Goal: Contribute content: Add original content to the website for others to see

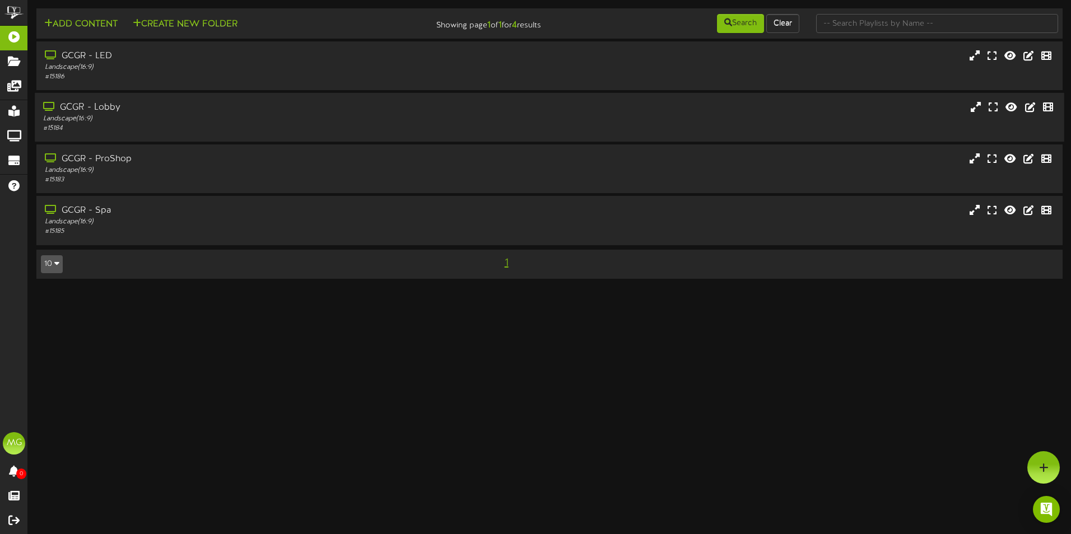
click at [194, 110] on div "GCGR - Lobby" at bounding box center [249, 107] width 412 height 13
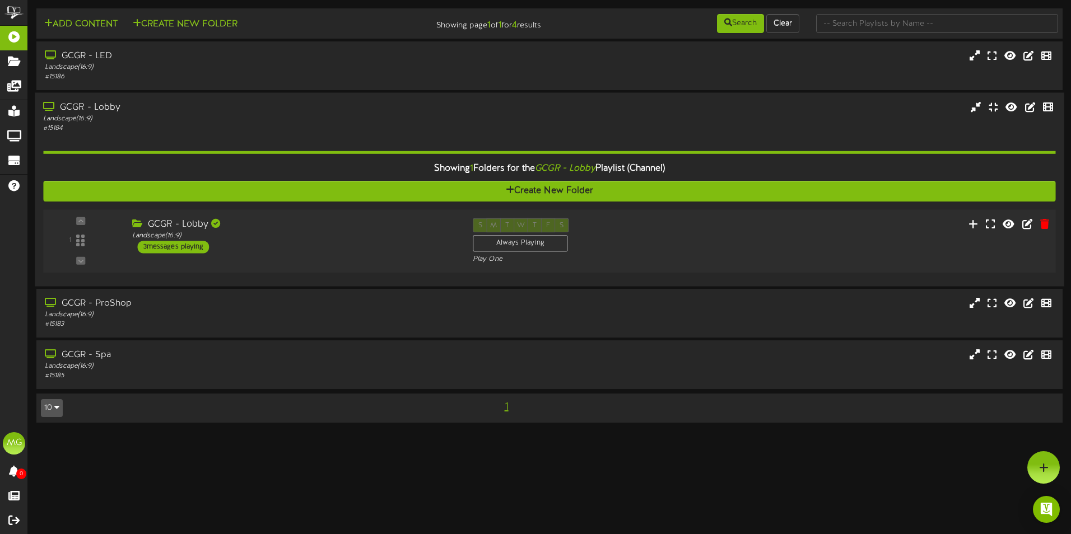
click at [197, 246] on div "3 messages playing" at bounding box center [174, 247] width 72 height 12
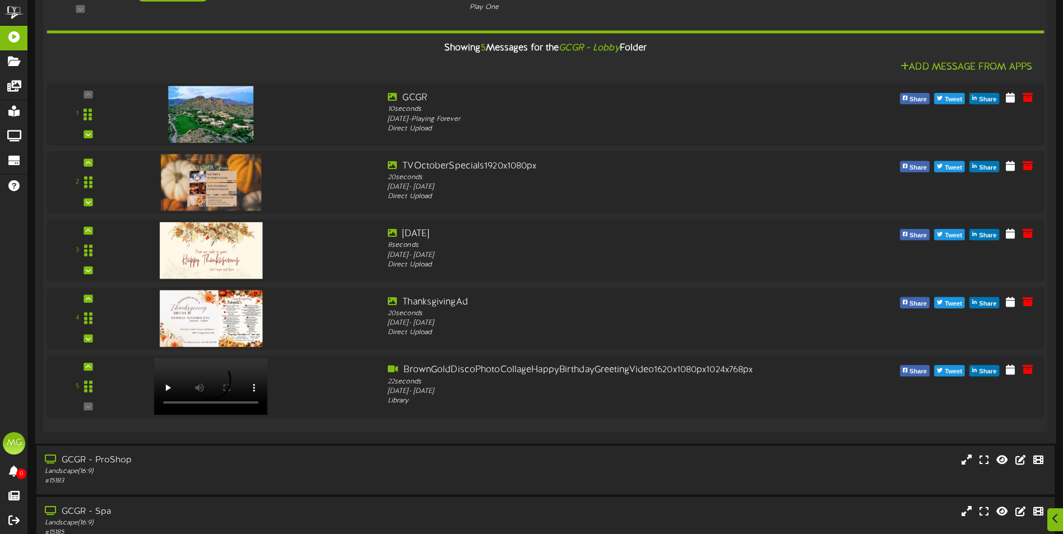
scroll to position [280, 0]
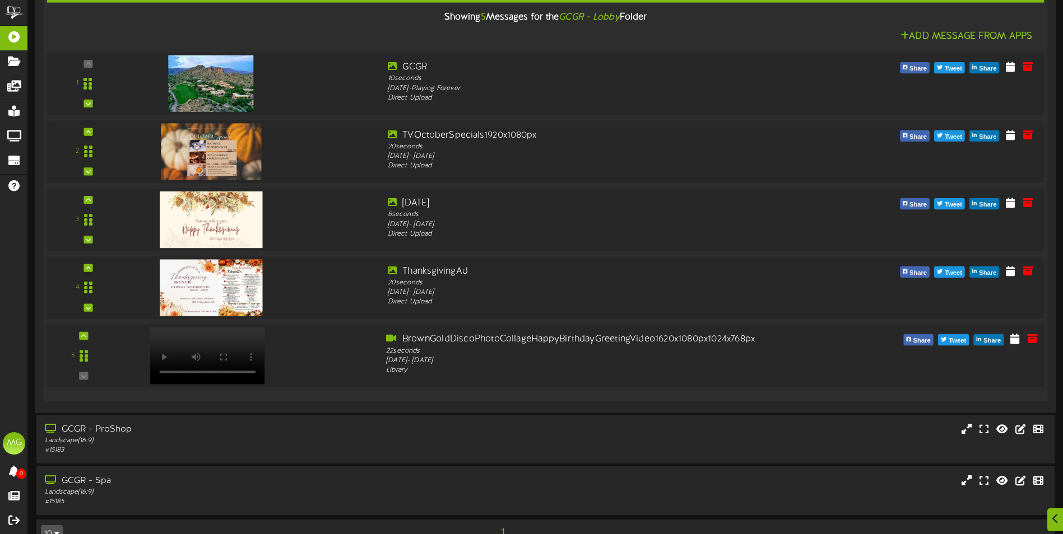
click at [533, 379] on div "5" at bounding box center [545, 356] width 1007 height 46
click at [692, 365] on div "Monday, 10/6/2025 - Monday, 10/6/2025" at bounding box center [587, 361] width 402 height 10
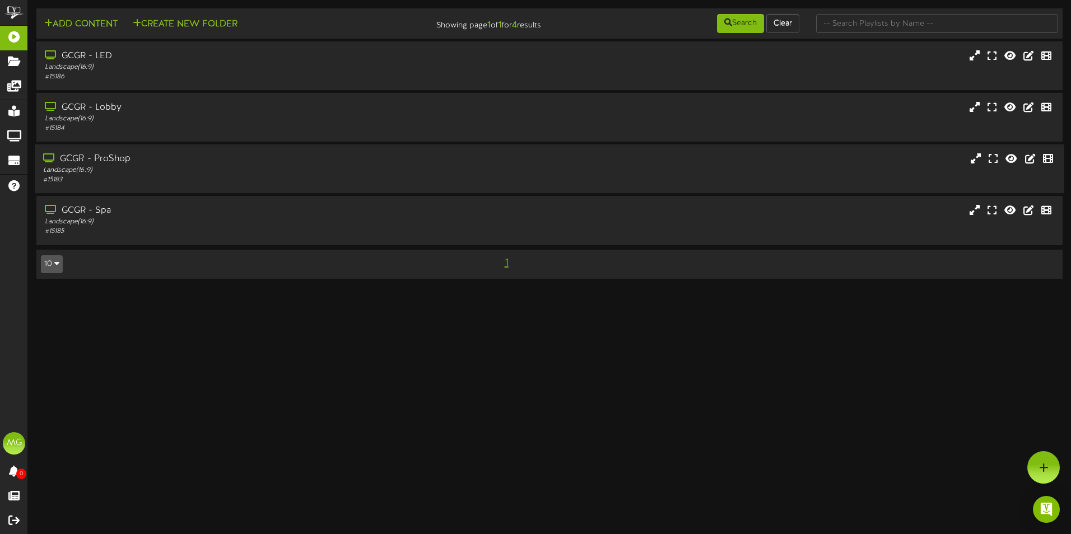
click at [126, 175] on div "Landscape ( 16:9 )" at bounding box center [249, 171] width 412 height 10
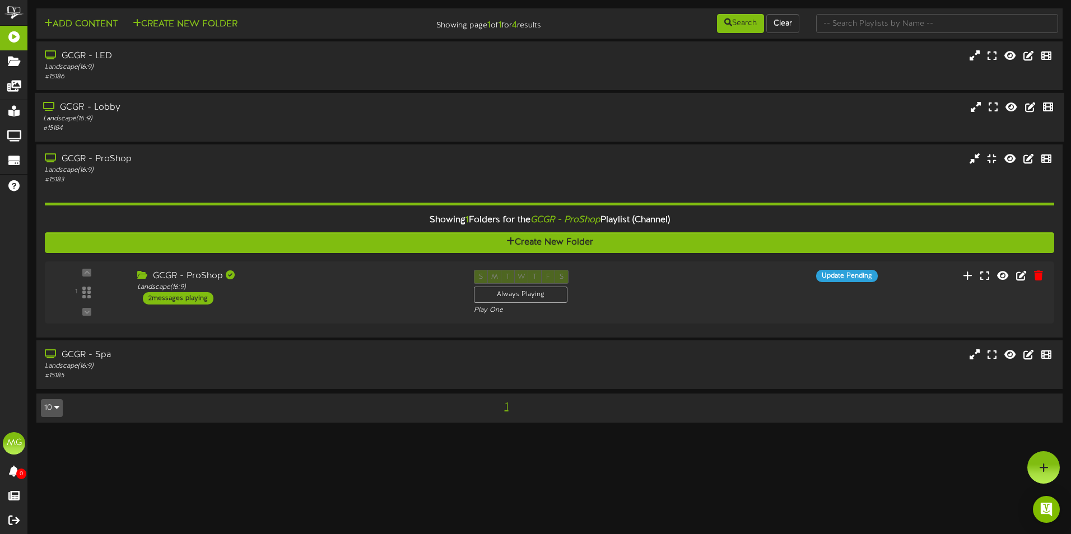
click at [132, 109] on div "GCGR - Lobby" at bounding box center [249, 107] width 412 height 13
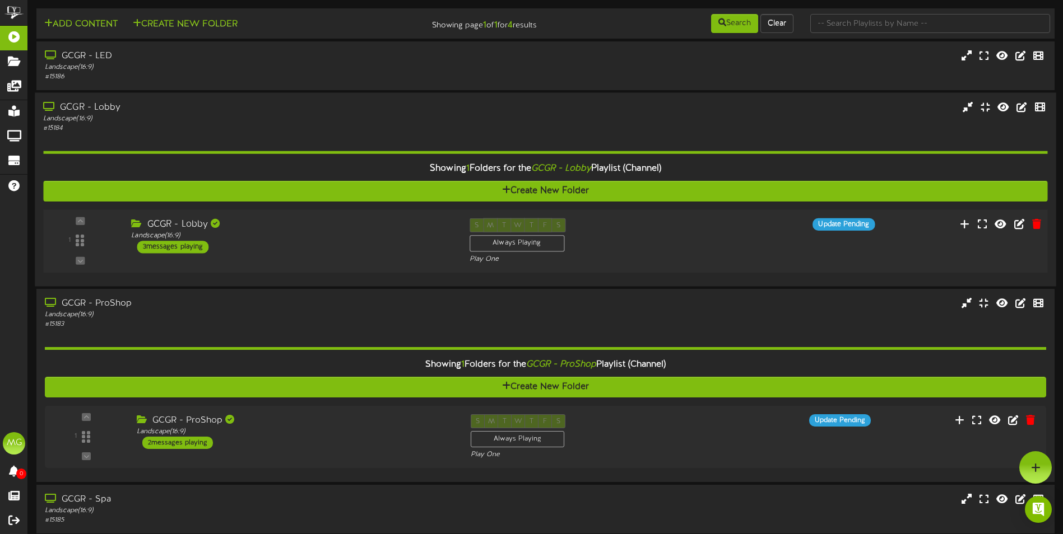
click at [250, 249] on div "GCGR - Lobby Landscape ( 16:9 ) 3 messages playing" at bounding box center [292, 235] width 338 height 35
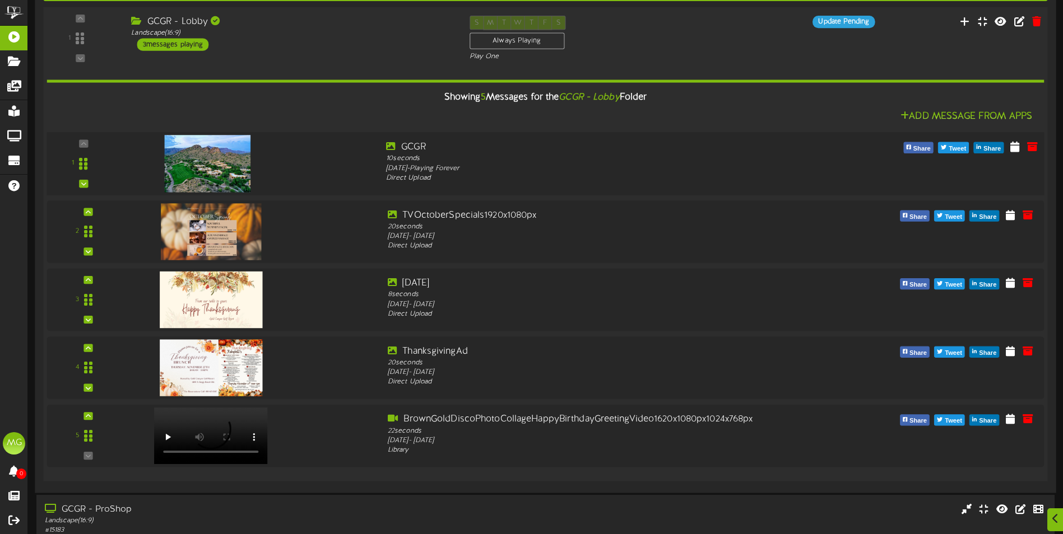
scroll to position [224, 0]
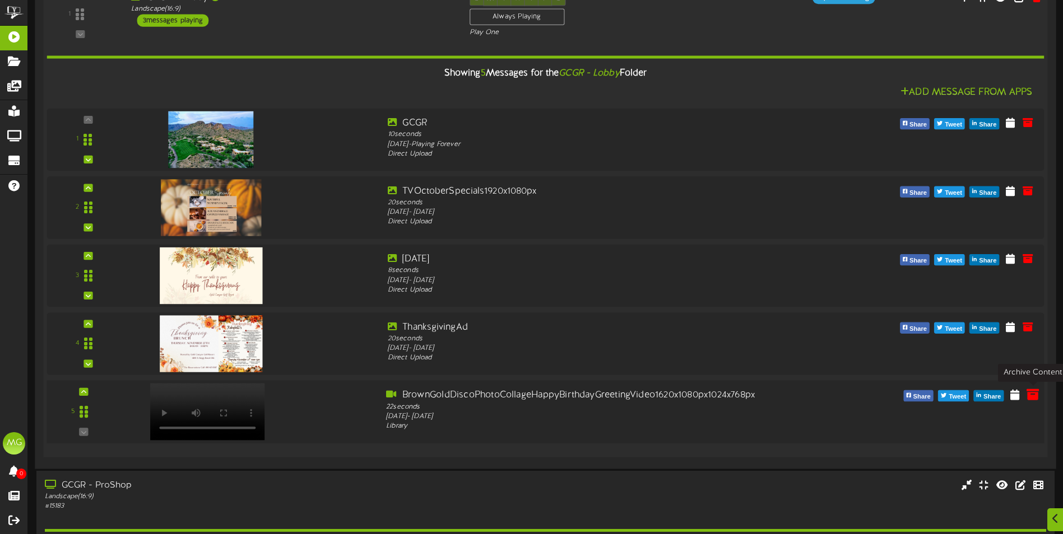
click at [1036, 399] on icon at bounding box center [1032, 394] width 12 height 12
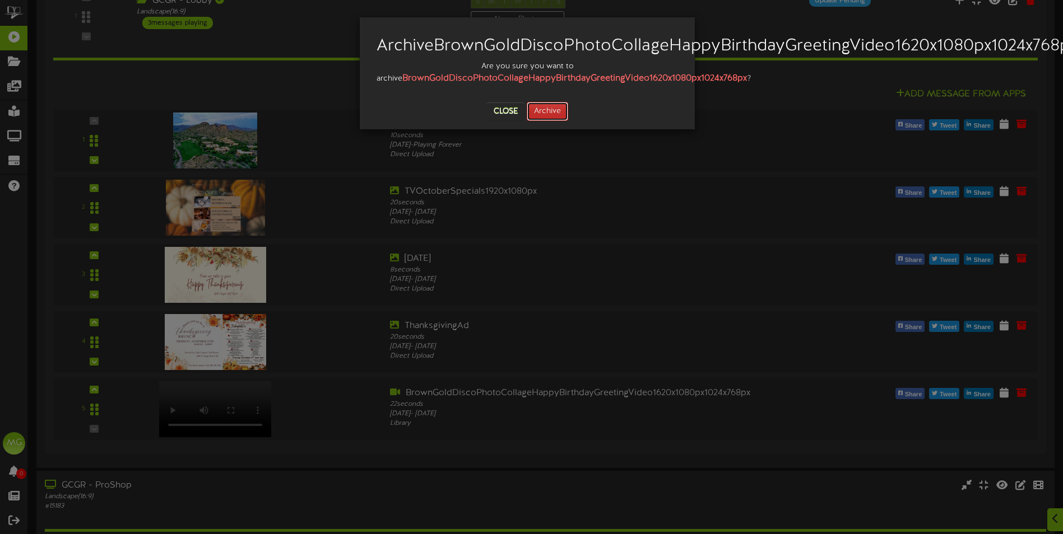
click at [542, 121] on button "Archive" at bounding box center [547, 111] width 41 height 19
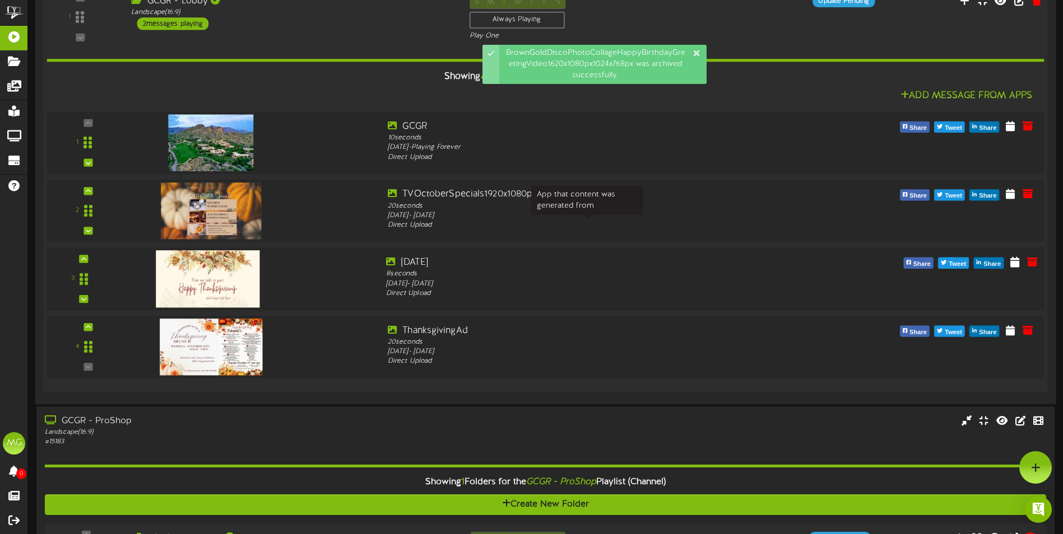
scroll to position [0, 0]
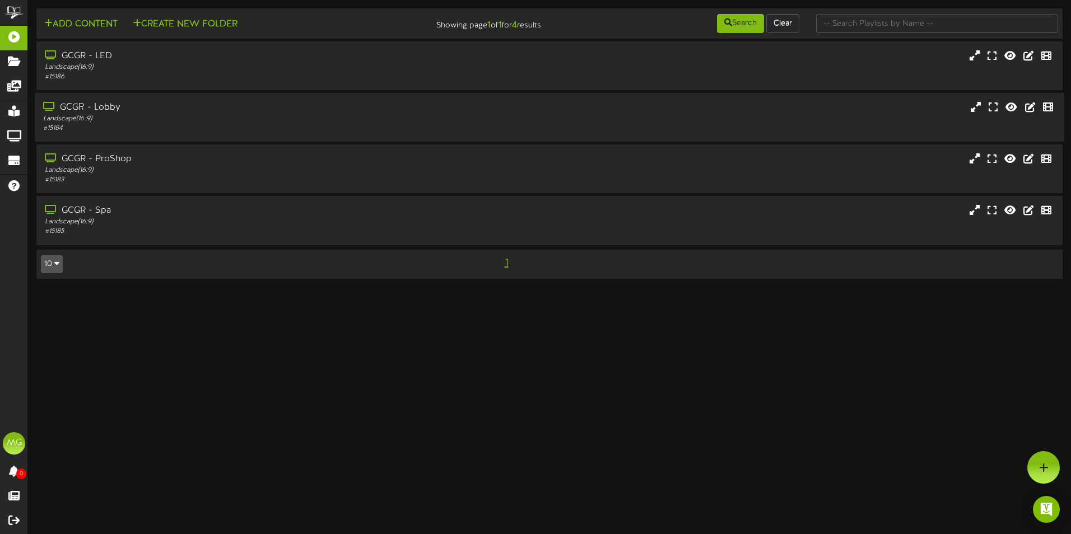
click at [181, 118] on div "Landscape ( 16:9 )" at bounding box center [249, 119] width 412 height 10
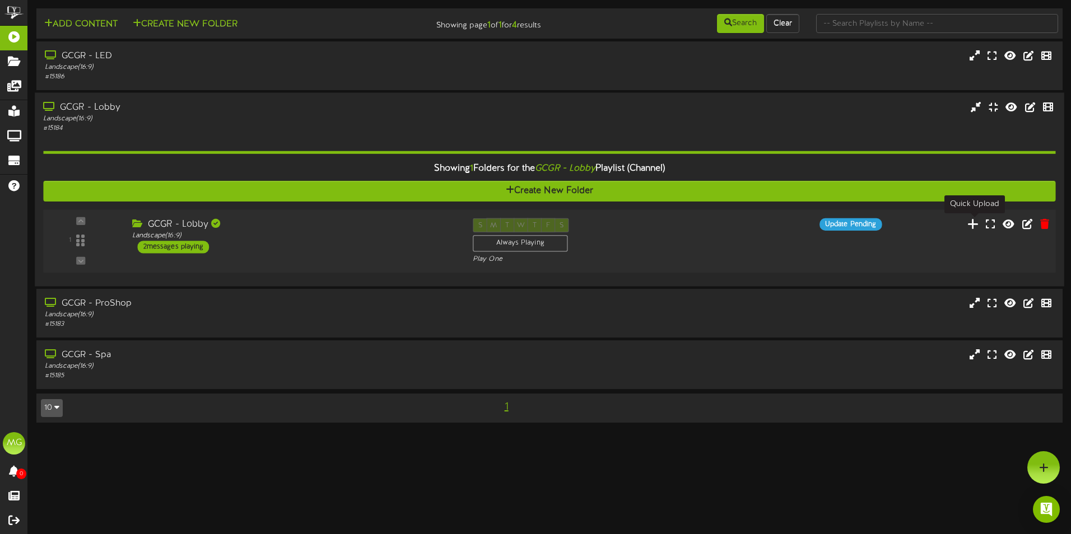
click at [972, 224] on icon at bounding box center [974, 223] width 12 height 12
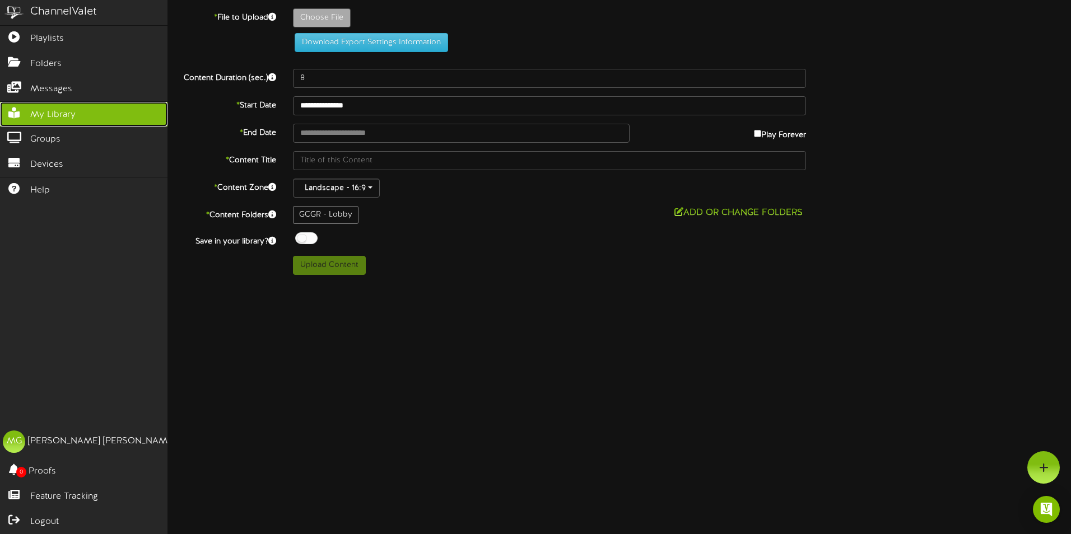
click at [25, 113] on icon at bounding box center [14, 112] width 28 height 8
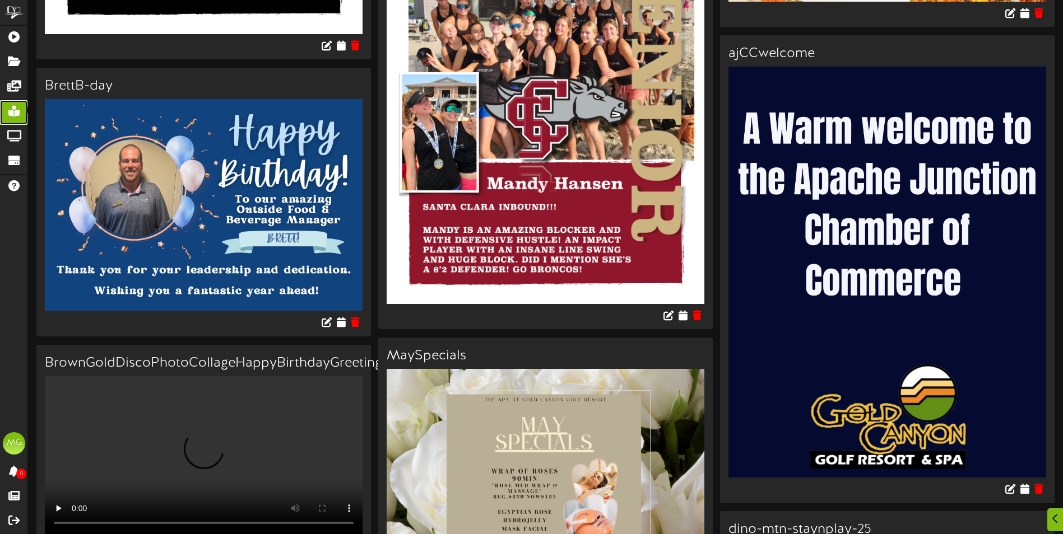
scroll to position [2129, 0]
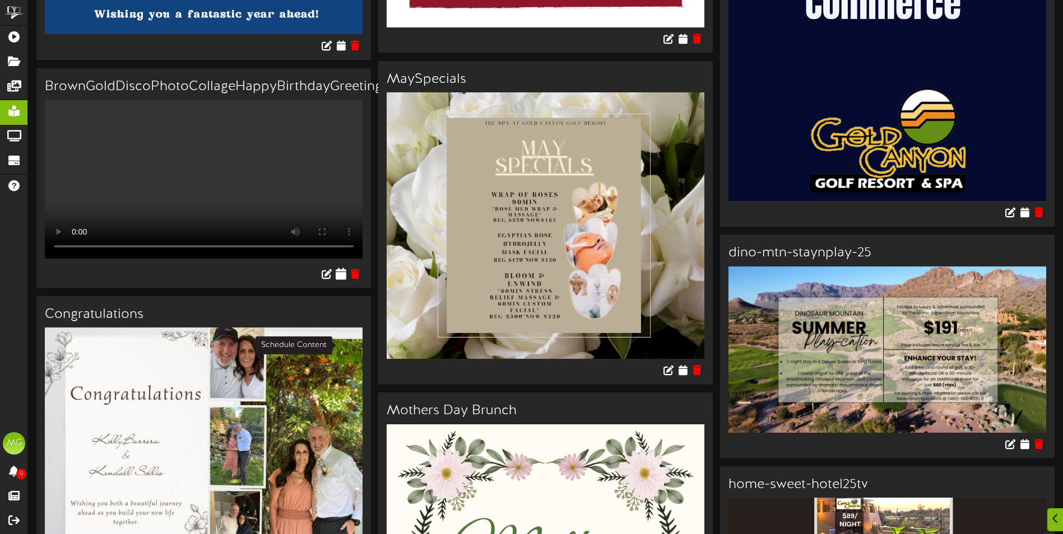
click at [339, 280] on icon at bounding box center [341, 273] width 11 height 12
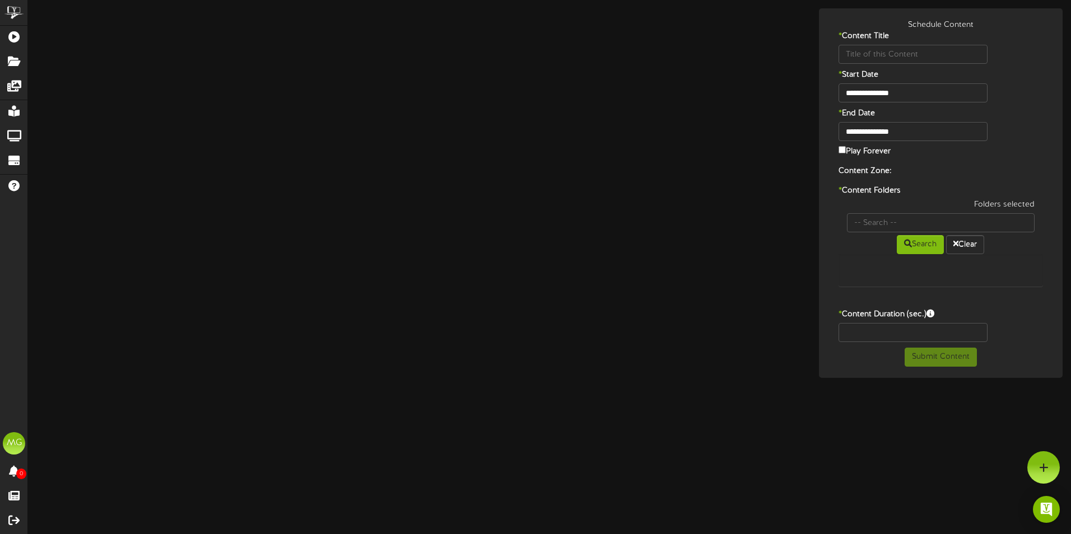
type input "BrownGoldDiscoPhotoCollageHappyBirthdayGreetingVideo1620x1080px1024x768px"
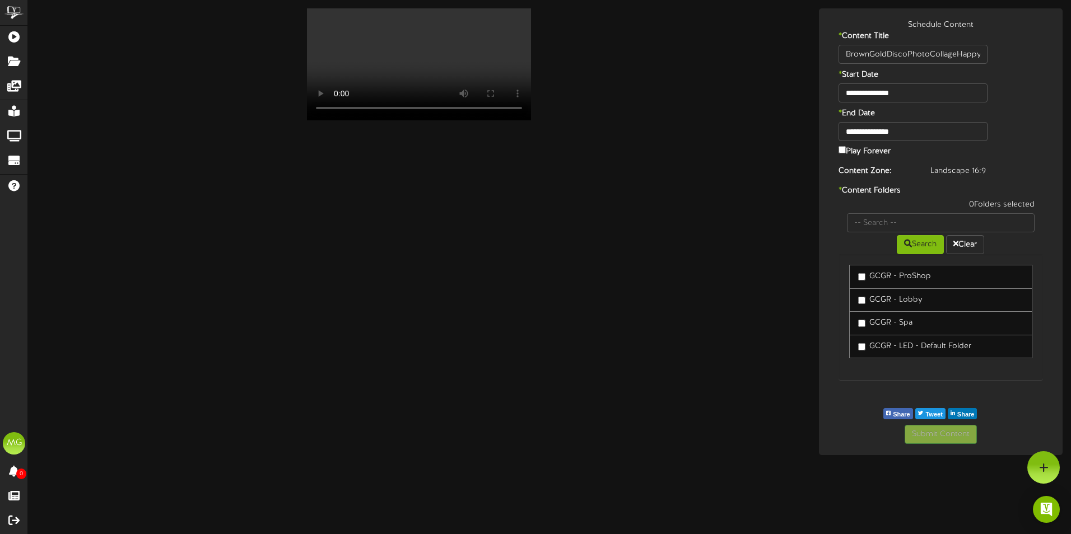
click at [947, 401] on div "**********" at bounding box center [941, 232] width 239 height 425
click at [951, 434] on button "Submit Content" at bounding box center [941, 434] width 72 height 19
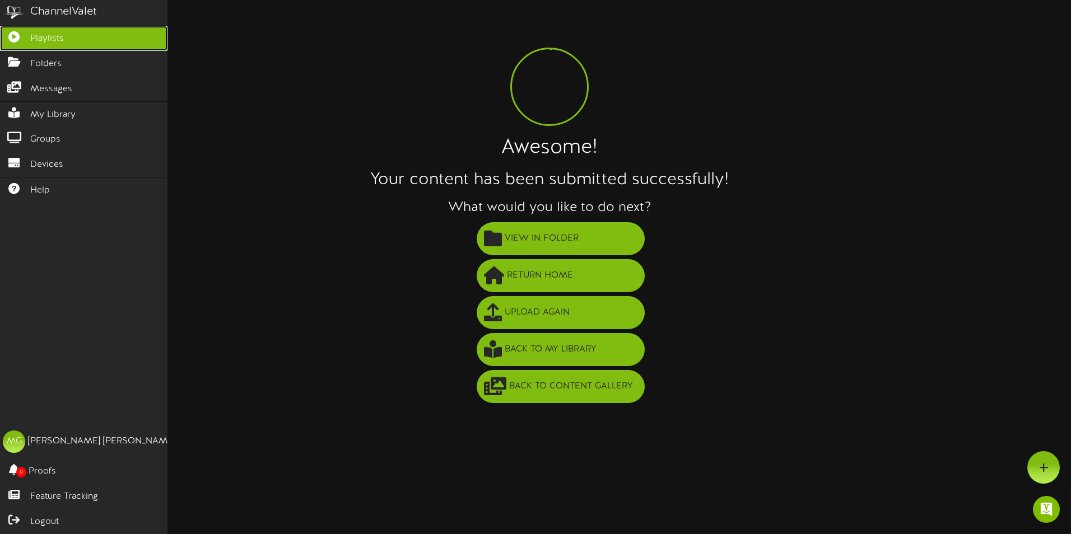
click at [66, 31] on link "Playlists" at bounding box center [84, 38] width 168 height 25
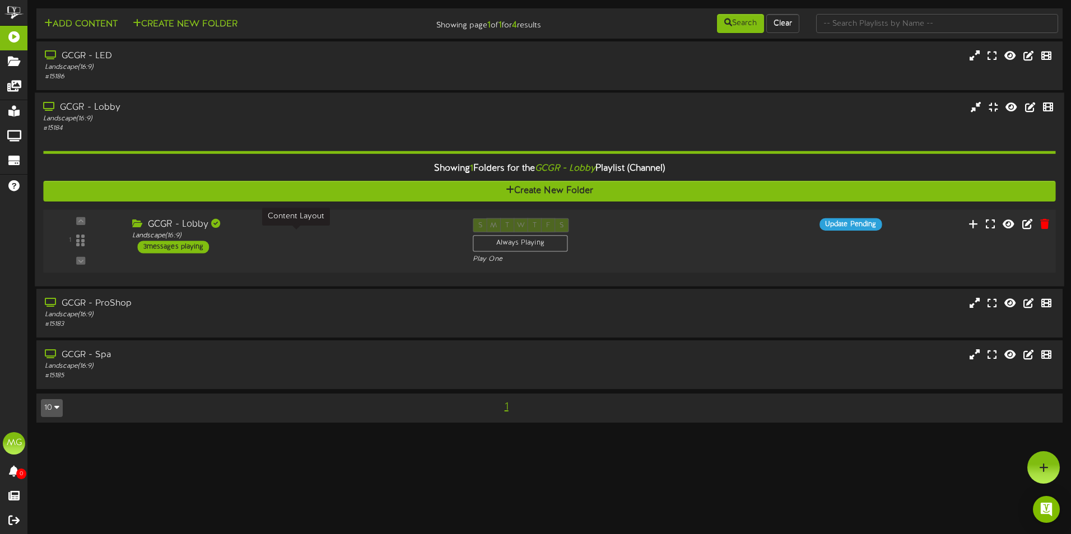
click at [408, 234] on div "Landscape ( 16:9 )" at bounding box center [294, 236] width 324 height 10
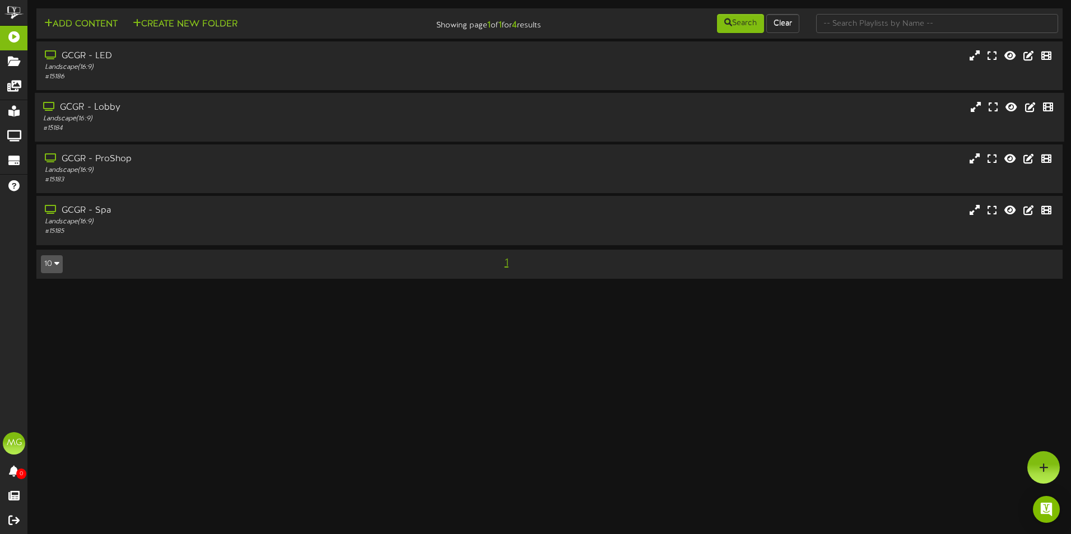
click at [234, 111] on div "GCGR - Lobby" at bounding box center [249, 107] width 412 height 13
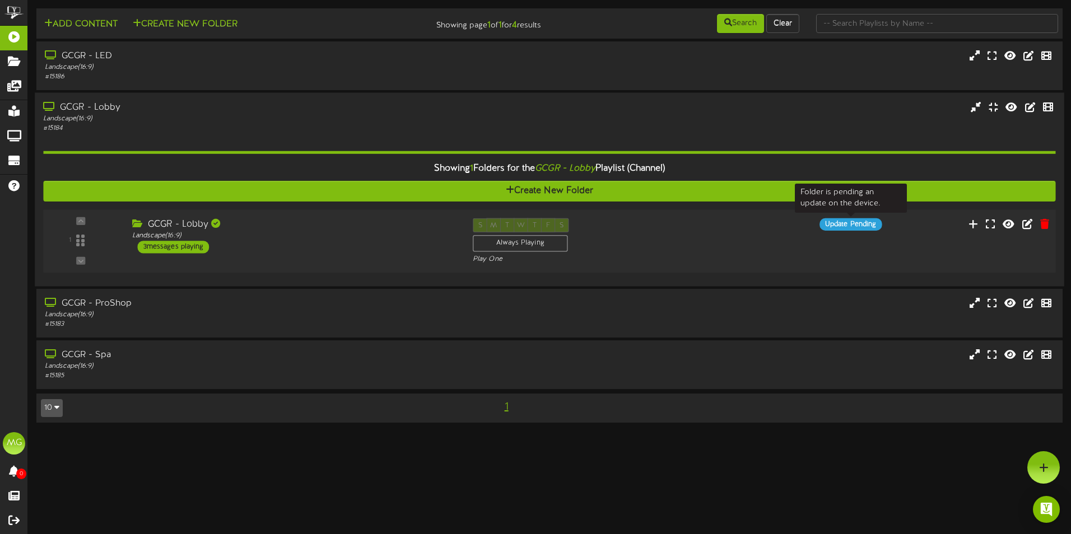
click at [852, 229] on div "Update Pending" at bounding box center [851, 224] width 62 height 12
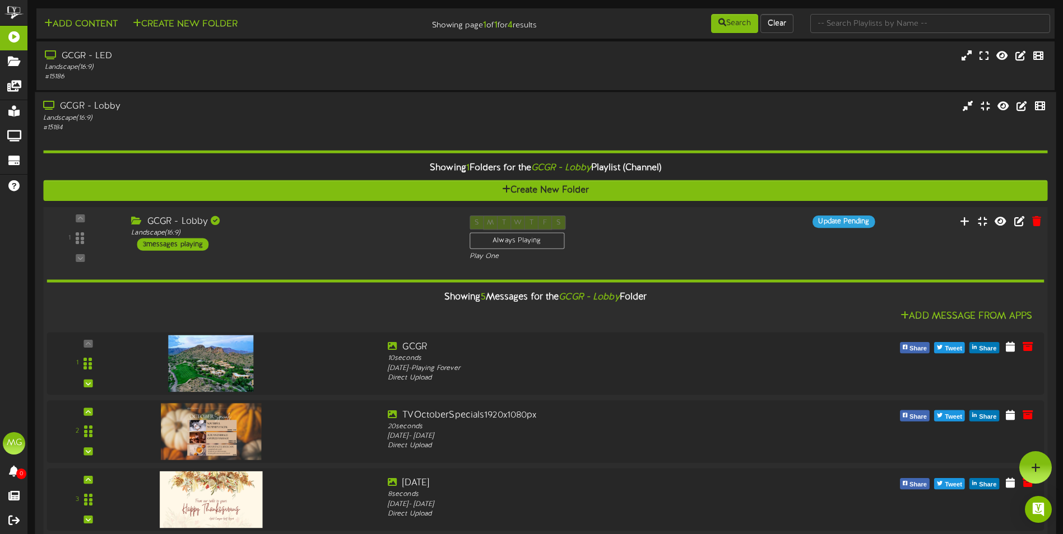
click at [860, 229] on div "1 ( 16:9" at bounding box center [545, 239] width 1014 height 46
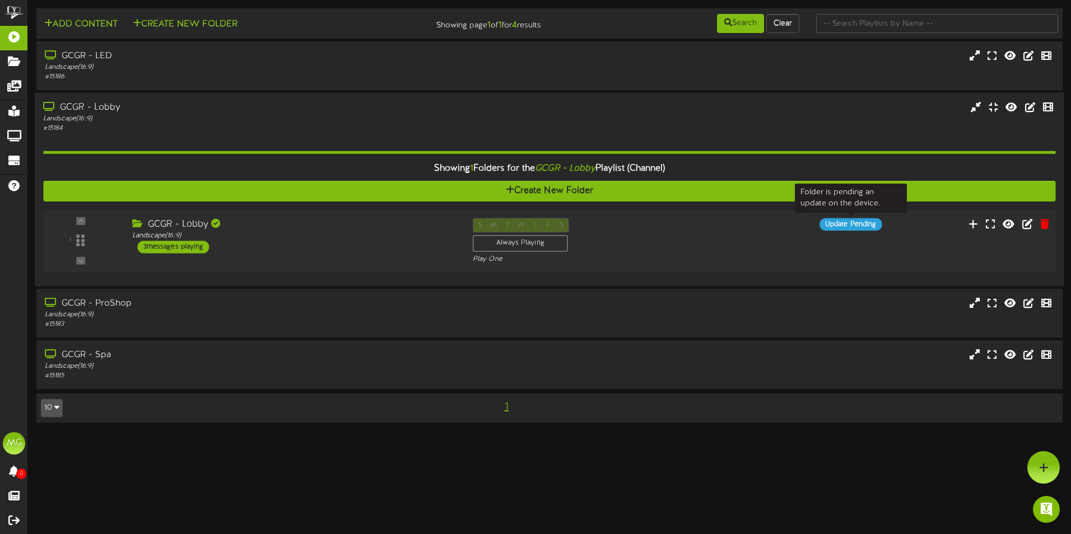
click at [860, 228] on div "Update Pending" at bounding box center [851, 224] width 62 height 12
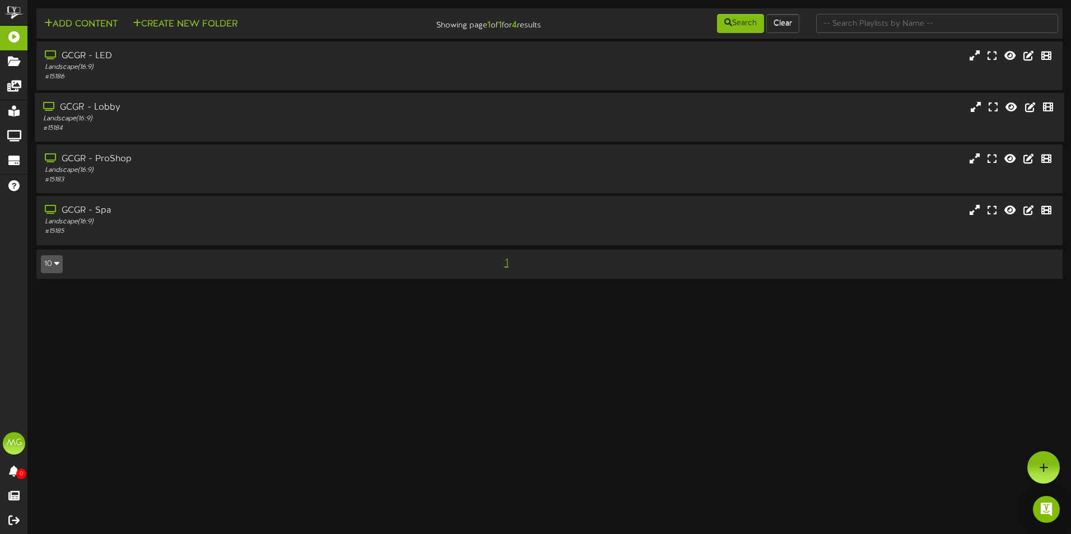
click at [117, 111] on div "GCGR - Lobby" at bounding box center [249, 107] width 412 height 13
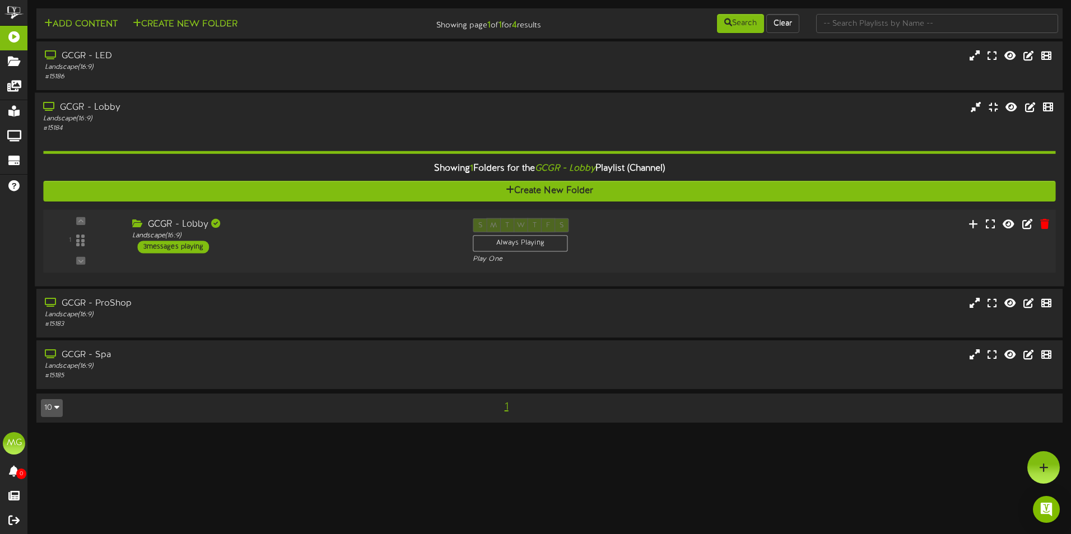
click at [276, 210] on div "1 GCGR - Lobby" at bounding box center [549, 241] width 1022 height 63
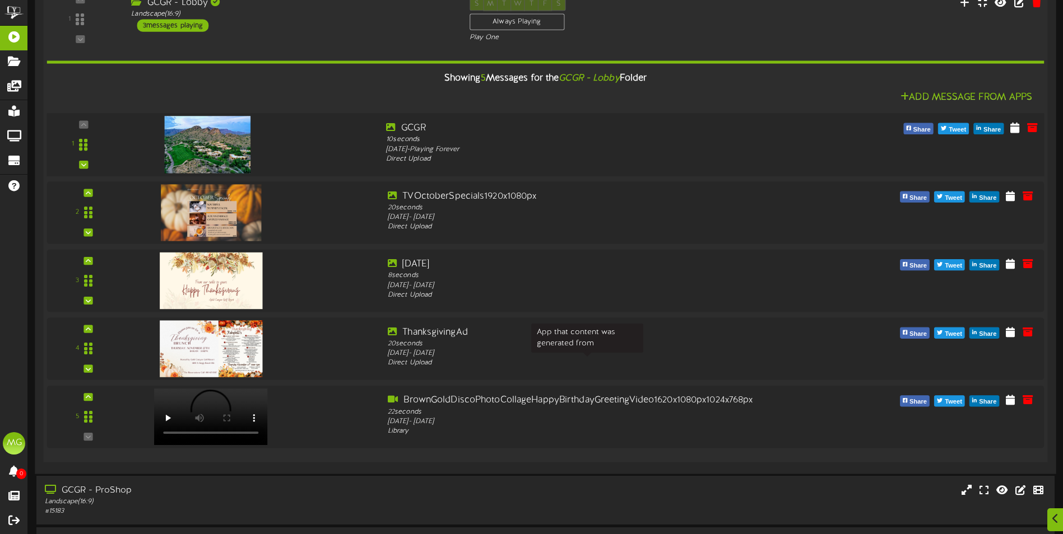
scroll to position [224, 0]
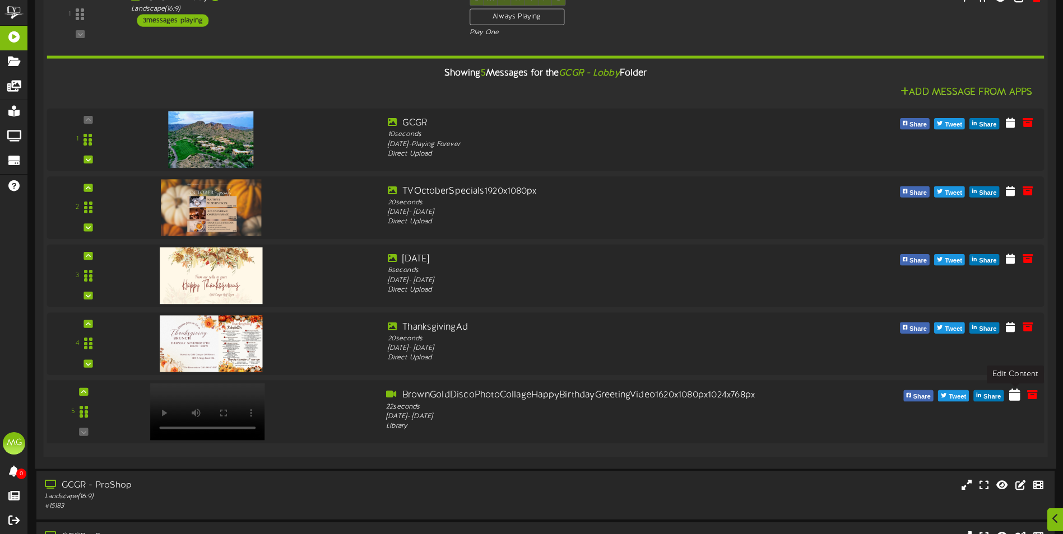
click at [1019, 397] on icon at bounding box center [1014, 394] width 11 height 12
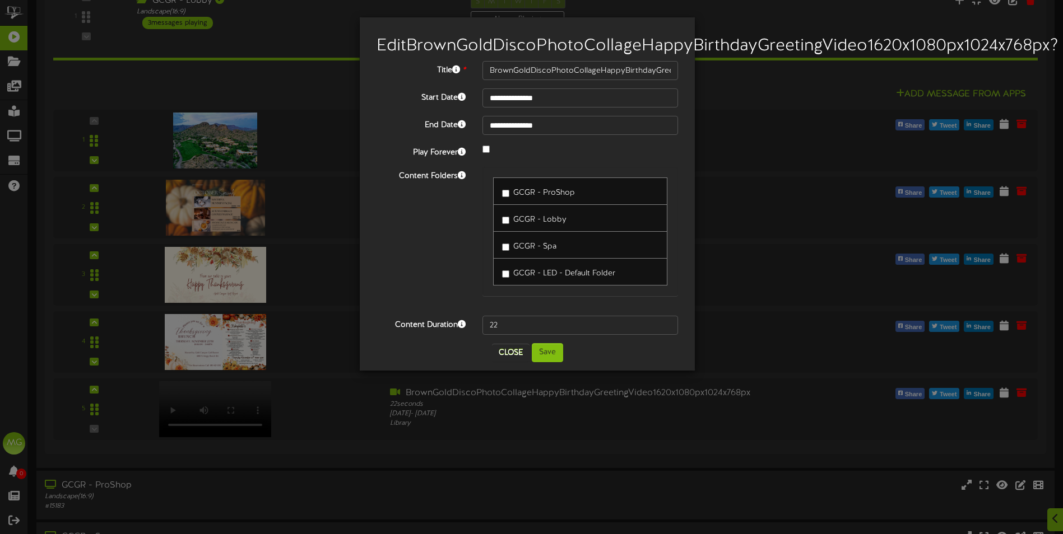
click at [997, 20] on div "**********" at bounding box center [531, 267] width 1063 height 534
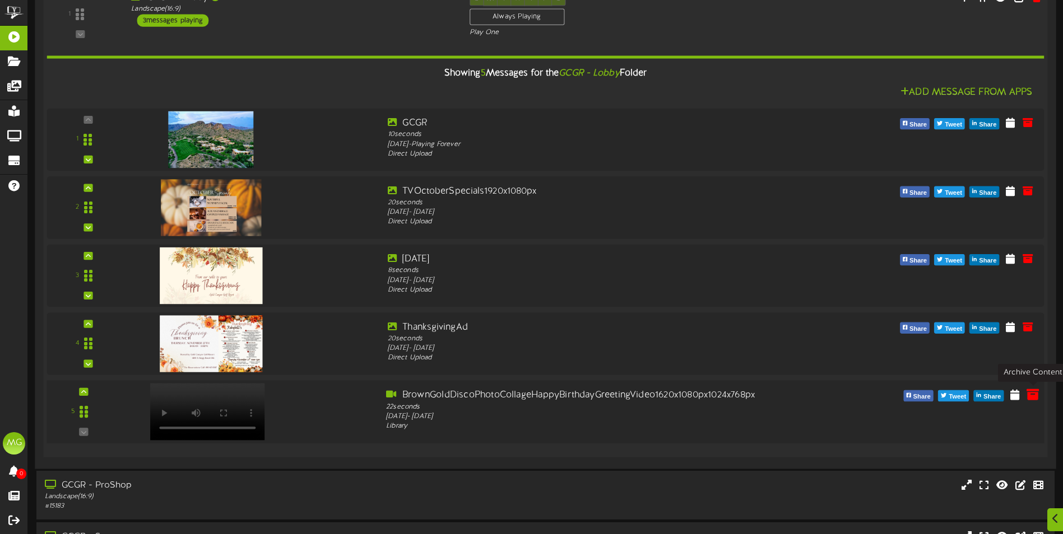
click at [1028, 394] on icon at bounding box center [1032, 394] width 12 height 12
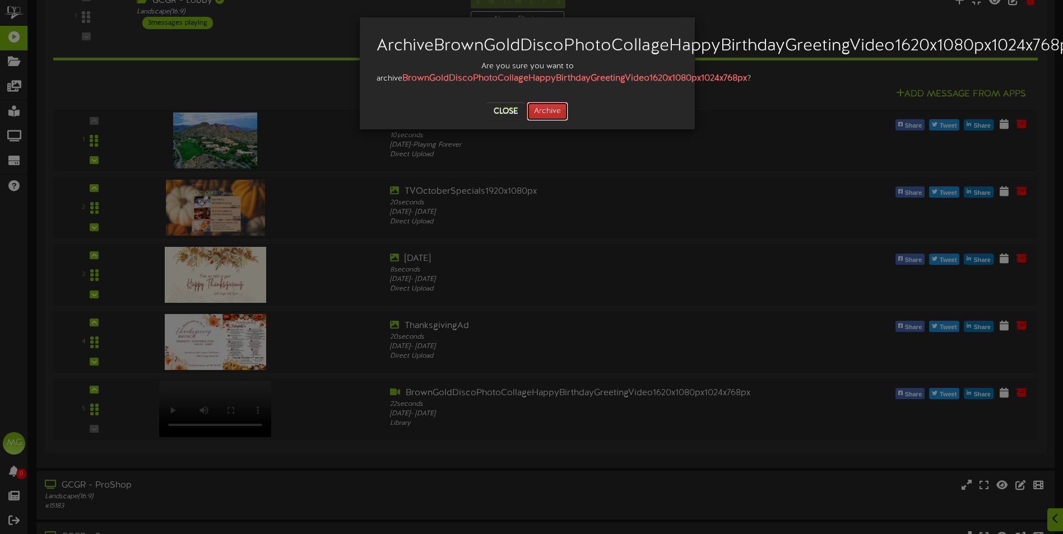
click at [551, 121] on button "Archive" at bounding box center [547, 111] width 41 height 19
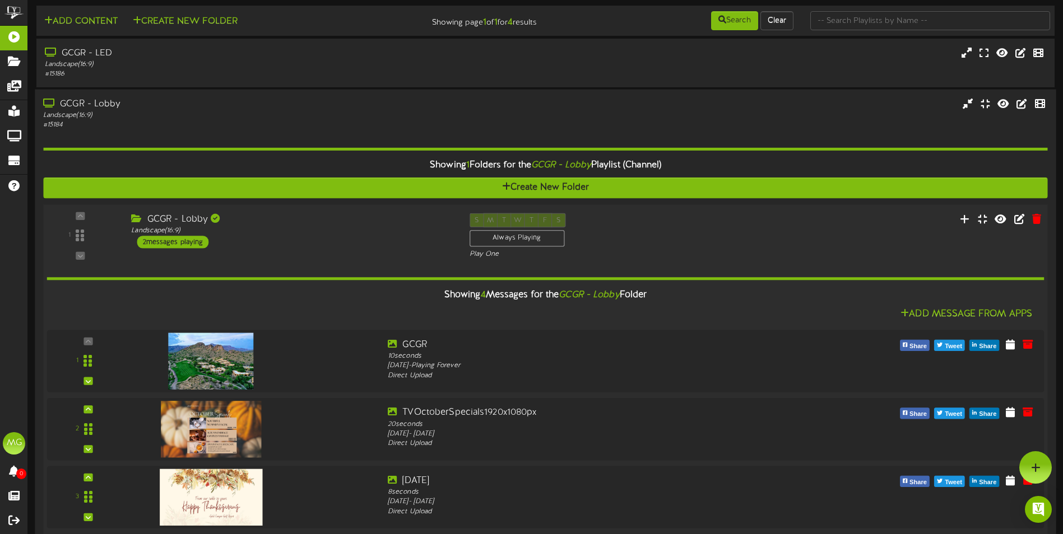
scroll to position [0, 0]
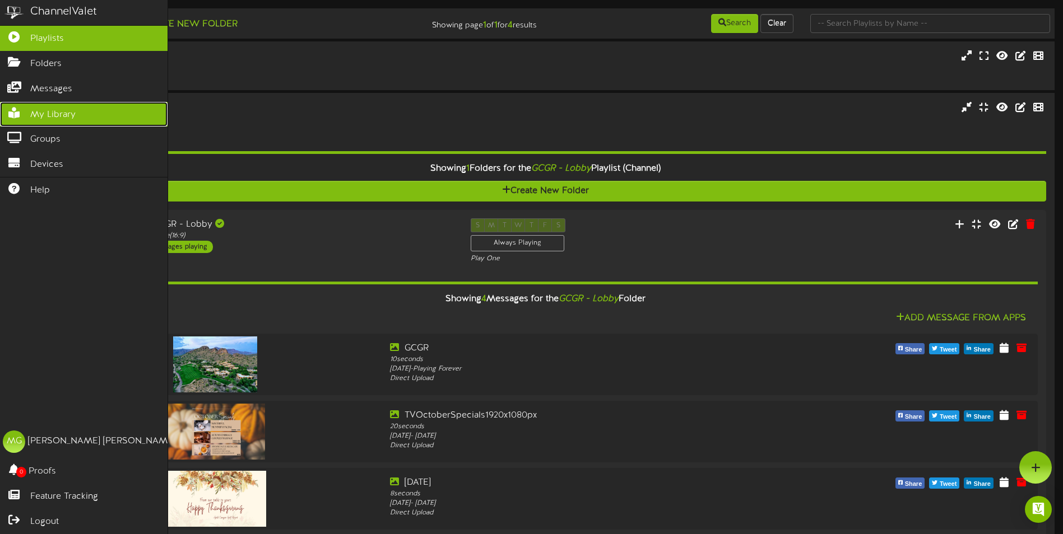
click at [38, 112] on span "My Library" at bounding box center [52, 115] width 45 height 13
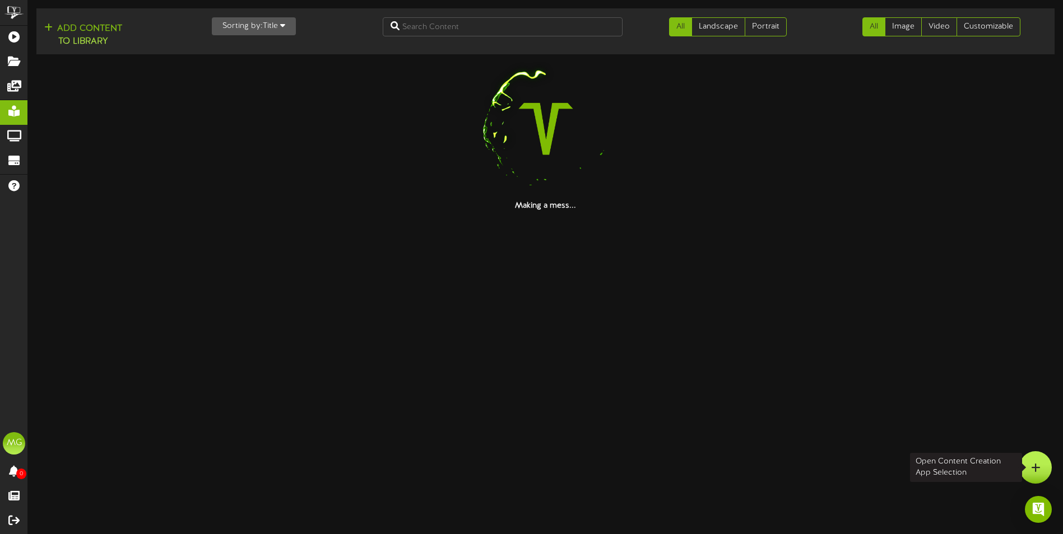
click at [1034, 472] on icon at bounding box center [1036, 468] width 10 height 10
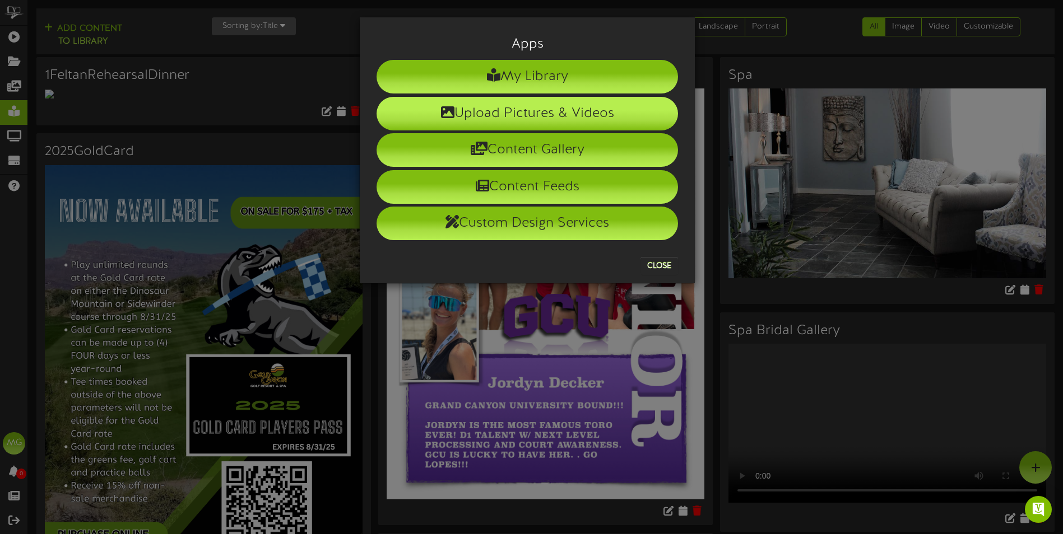
click at [533, 106] on li "Upload Pictures & Videos" at bounding box center [526, 114] width 301 height 34
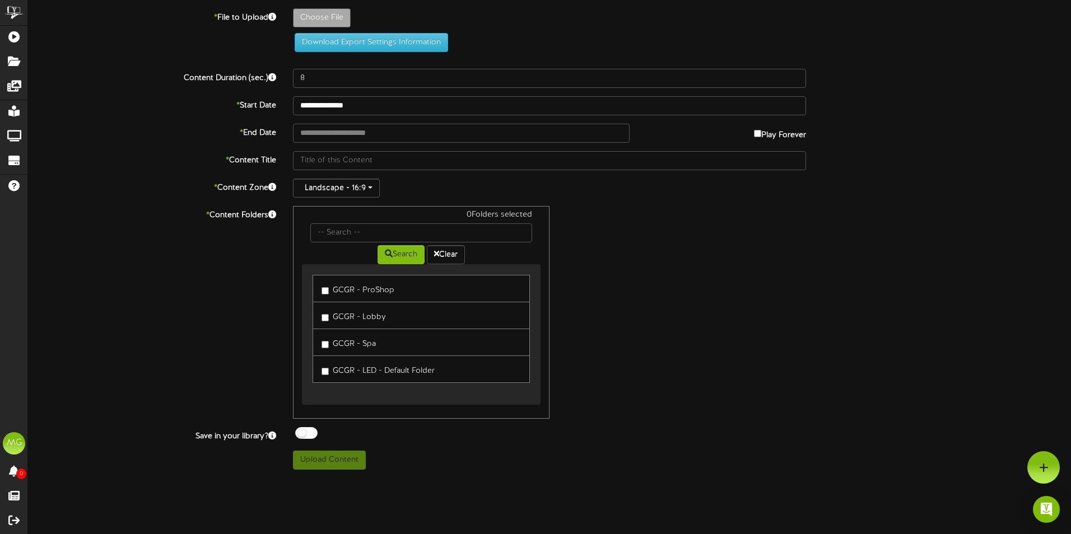
click at [332, 319] on label "GCGR - Lobby" at bounding box center [354, 315] width 64 height 15
click at [334, 288] on label "GCGR - ProShop" at bounding box center [358, 288] width 73 height 15
type input "**********"
type input "BrownGoldDiscoPhotoCollageHappyBirthdayGreetingVideo1"
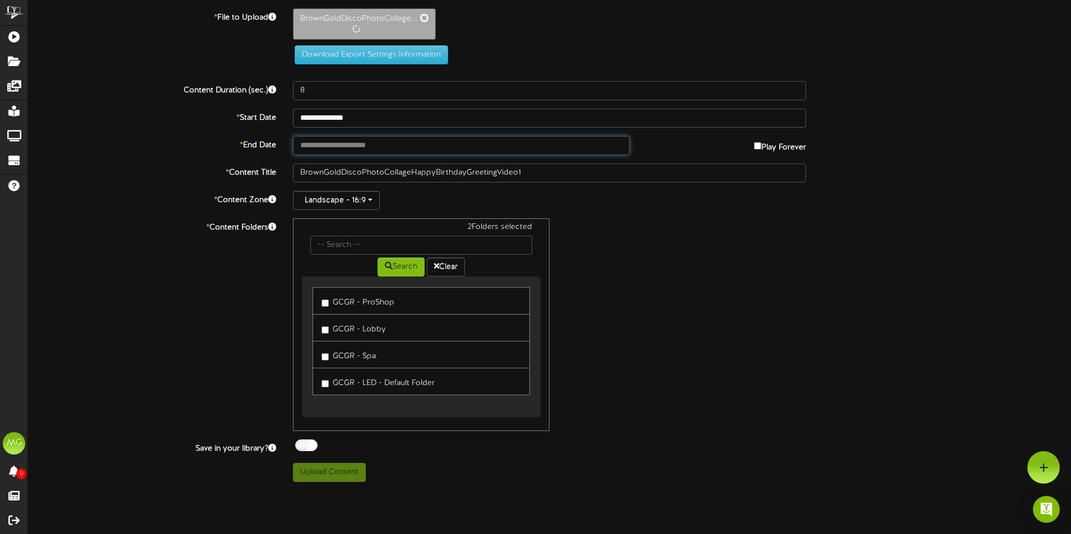
click at [326, 151] on input "text" at bounding box center [461, 145] width 337 height 19
type input "**********"
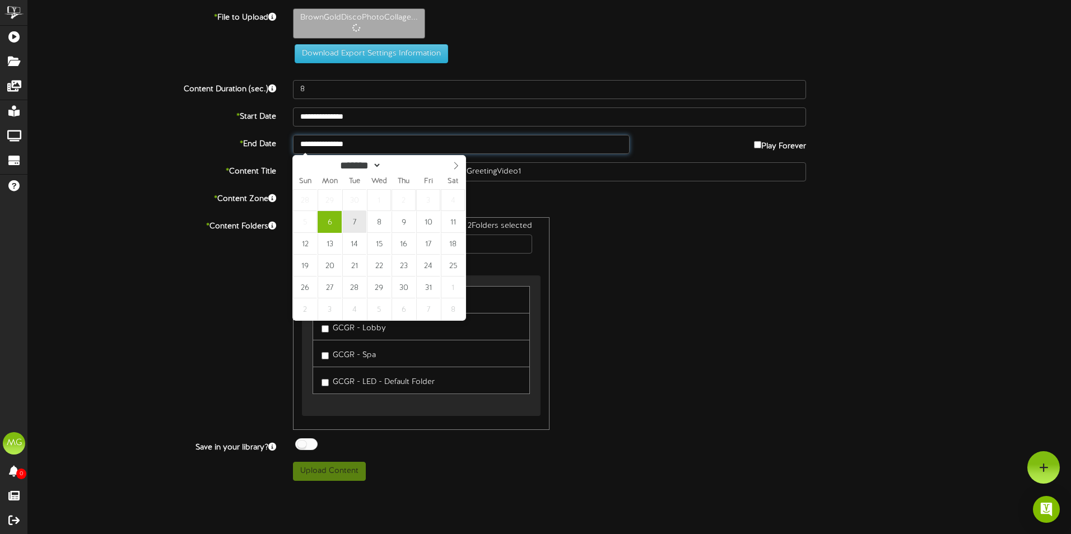
type input "22"
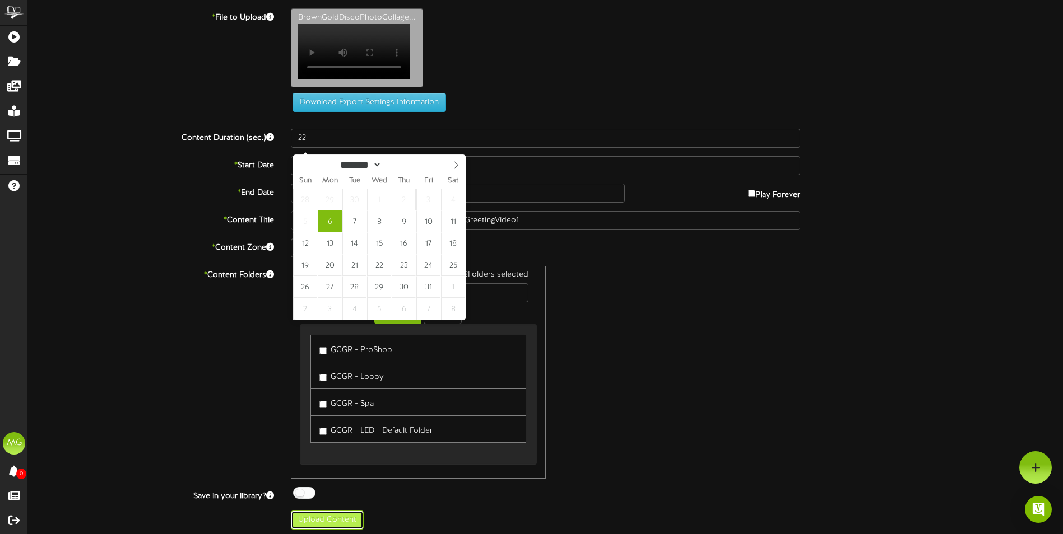
click at [338, 522] on button "Upload Content" at bounding box center [327, 520] width 73 height 19
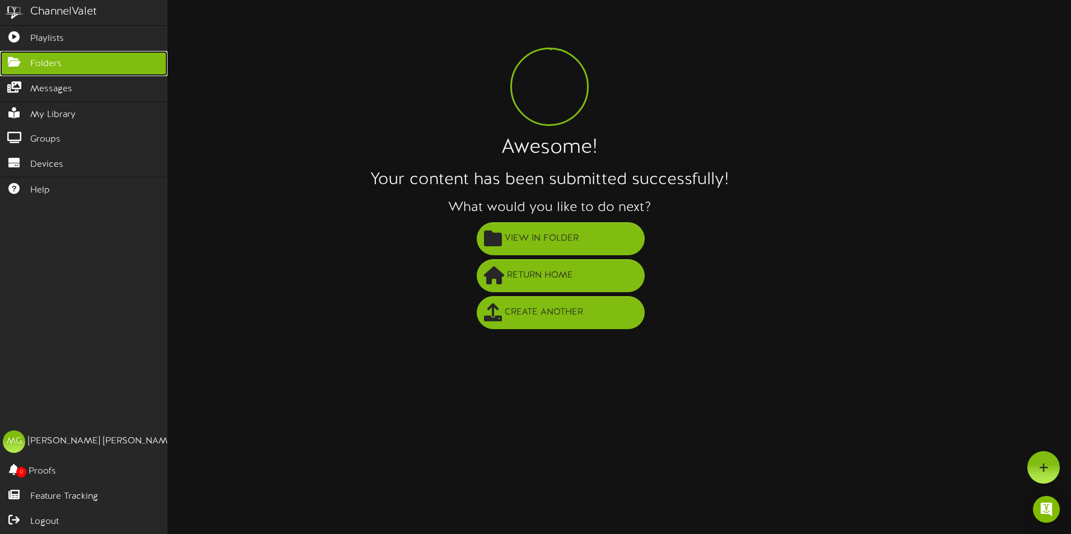
click at [39, 69] on link "Folders" at bounding box center [84, 63] width 168 height 25
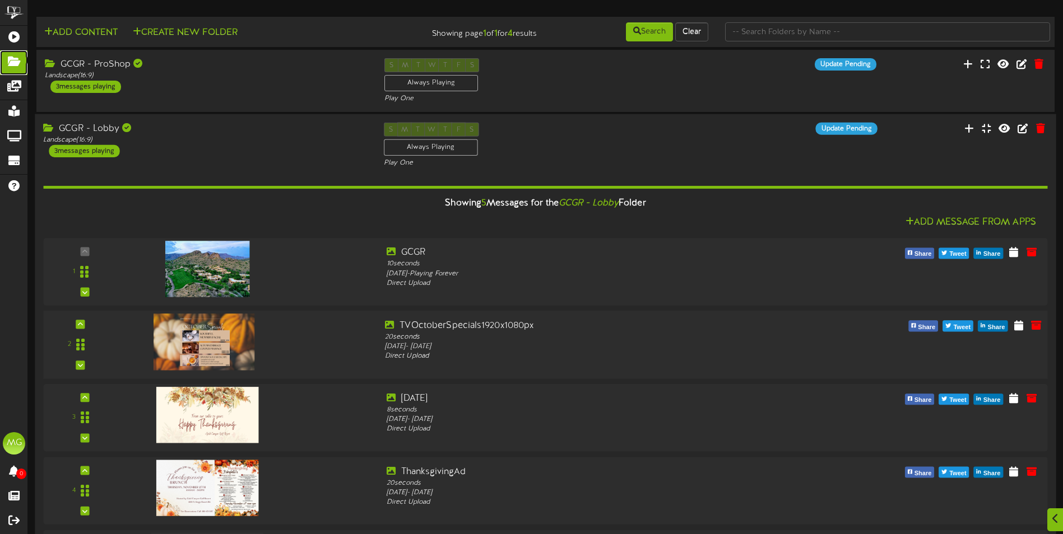
scroll to position [252, 0]
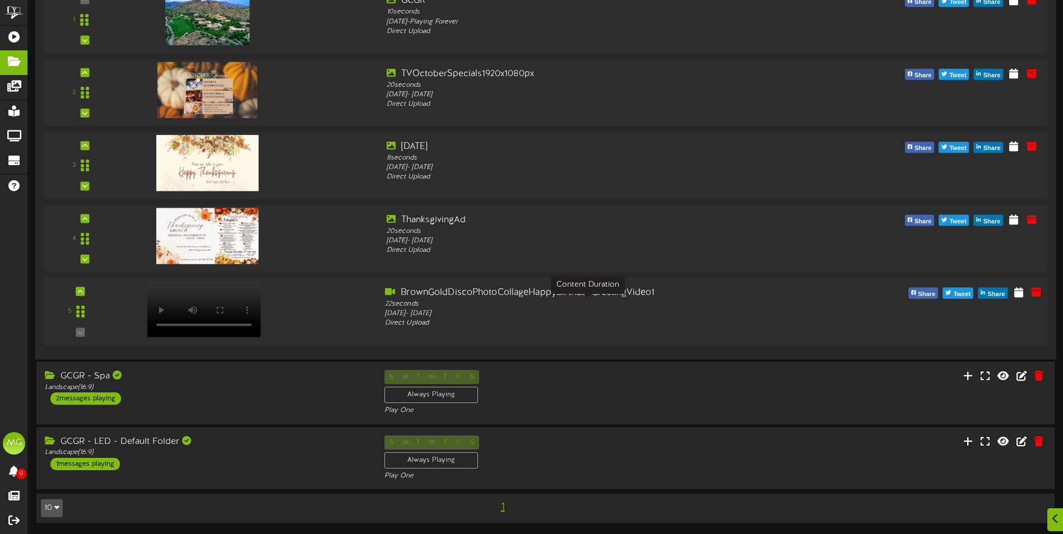
click at [635, 300] on div "22 seconds" at bounding box center [588, 305] width 406 height 10
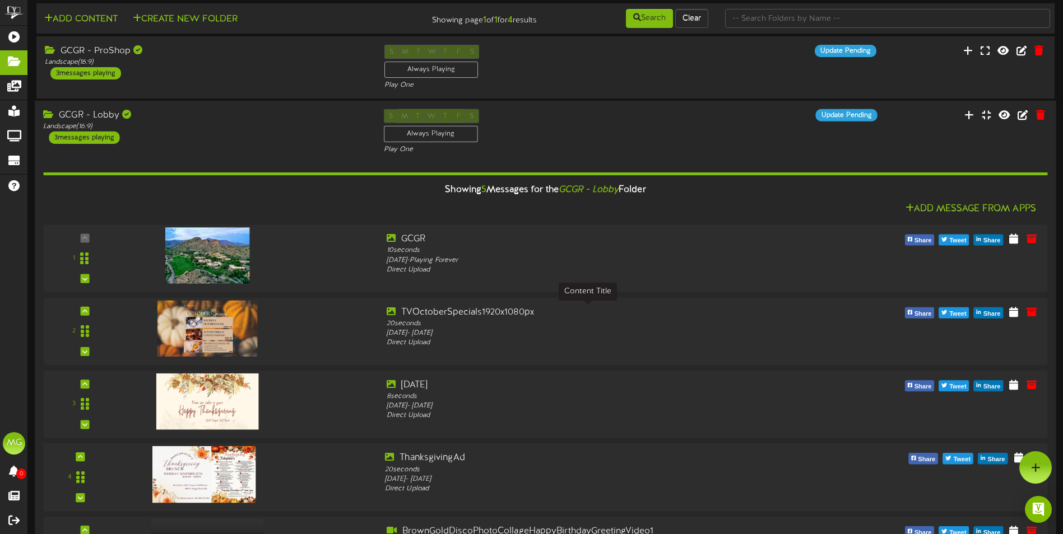
scroll to position [0, 0]
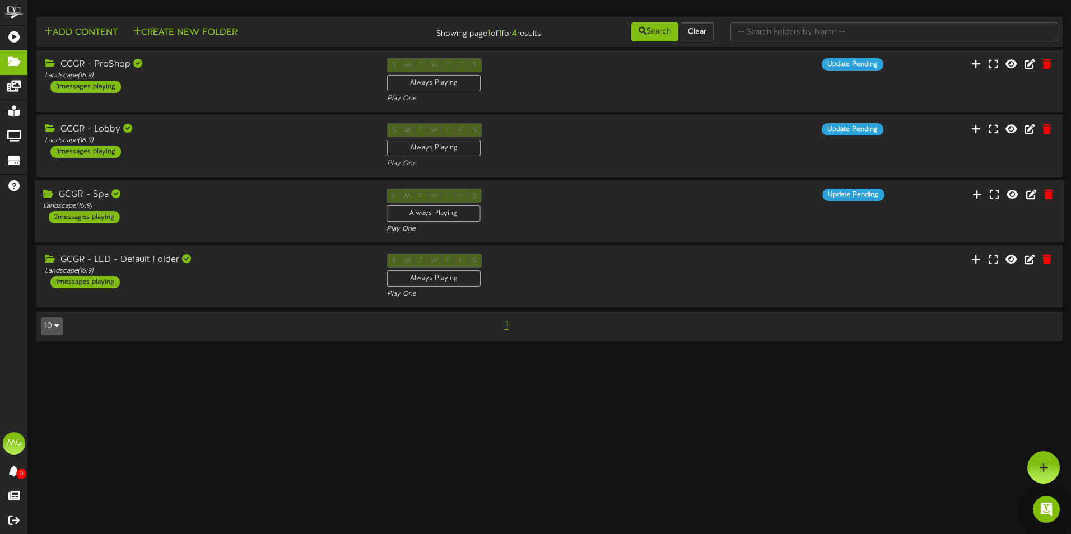
click at [272, 212] on div "GCGR - Spa Landscape ( 16:9 ) 2 messages playing" at bounding box center [206, 205] width 343 height 35
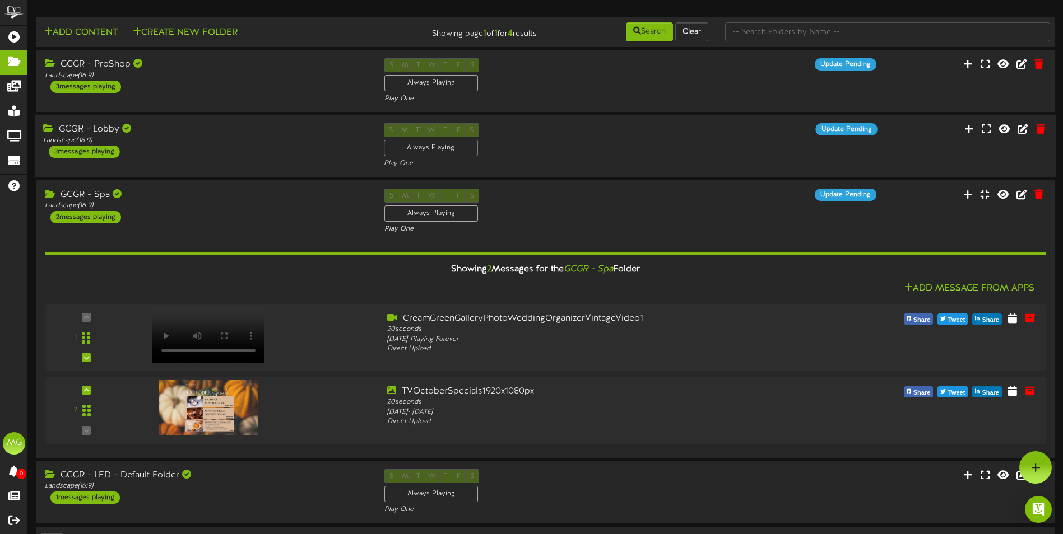
click at [261, 146] on div "GCGR - Lobby Landscape ( 16:9 ) 3 messages playing" at bounding box center [205, 140] width 340 height 35
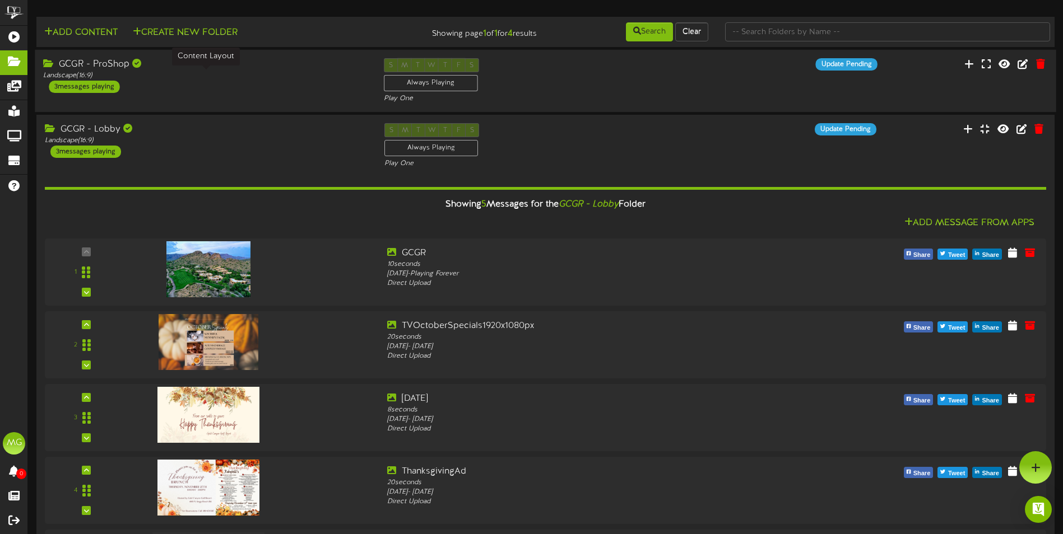
click at [259, 80] on div "Landscape ( 16:9 )" at bounding box center [204, 76] width 323 height 10
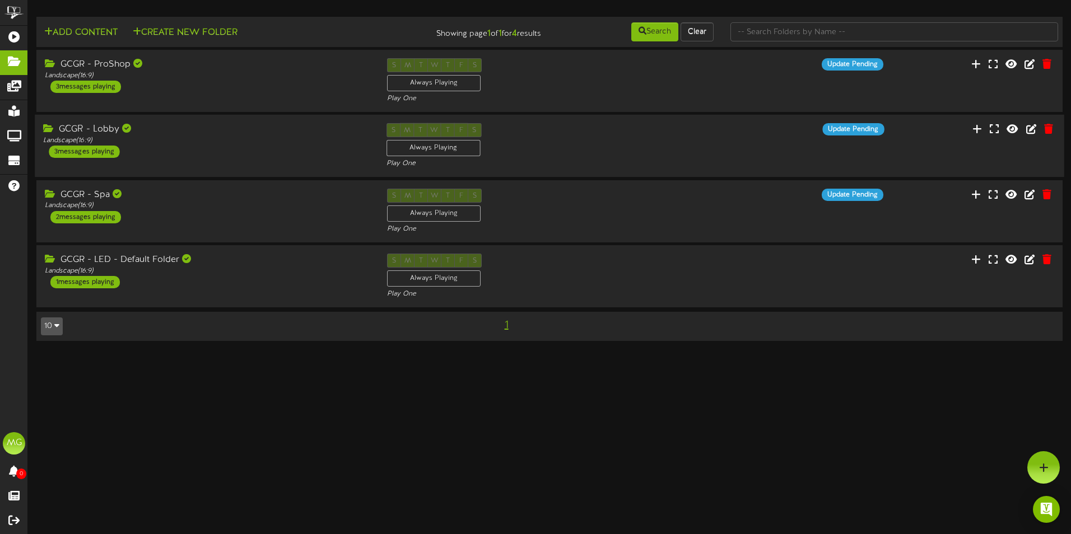
click at [153, 162] on div "GCGR - Lobby Landscape ( 16:9 ) 3 messages playing S M T W T F S Always Playing…" at bounding box center [549, 146] width 1029 height 46
click at [211, 134] on div "GCGR - Lobby" at bounding box center [206, 129] width 326 height 13
click at [664, 148] on div "S M T W T F S Always Playing Play One" at bounding box center [549, 146] width 343 height 46
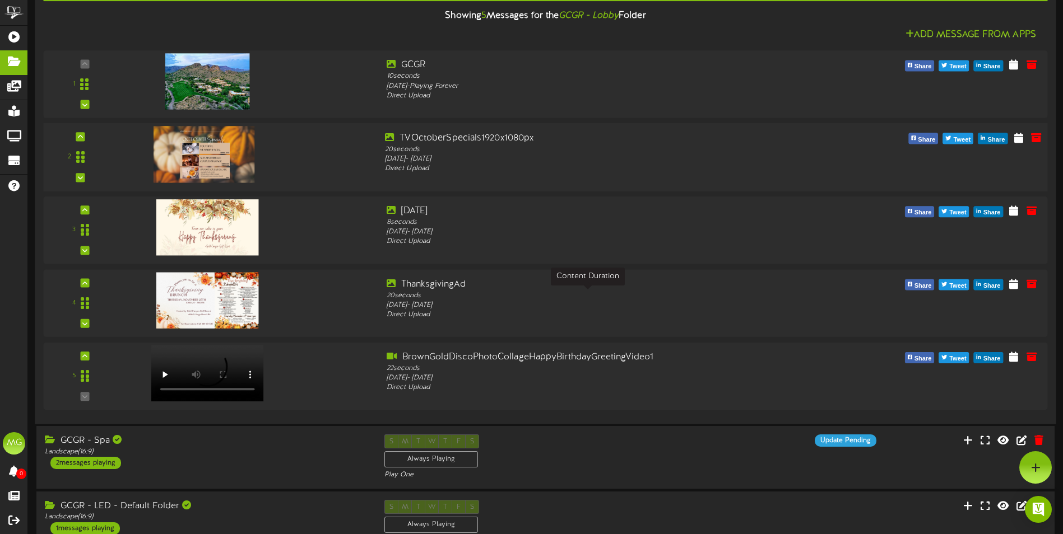
scroll to position [168, 0]
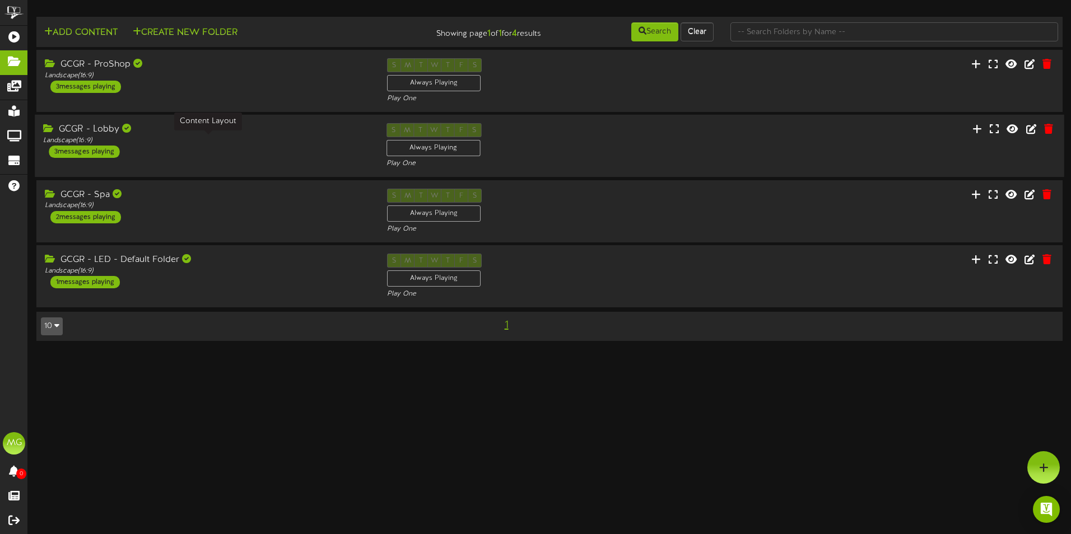
click at [184, 140] on div "Landscape ( 16:9 )" at bounding box center [206, 141] width 326 height 10
click at [252, 218] on div "GCGR - Spa Landscape ( 16:9 ) 2 messages playing" at bounding box center [206, 205] width 343 height 35
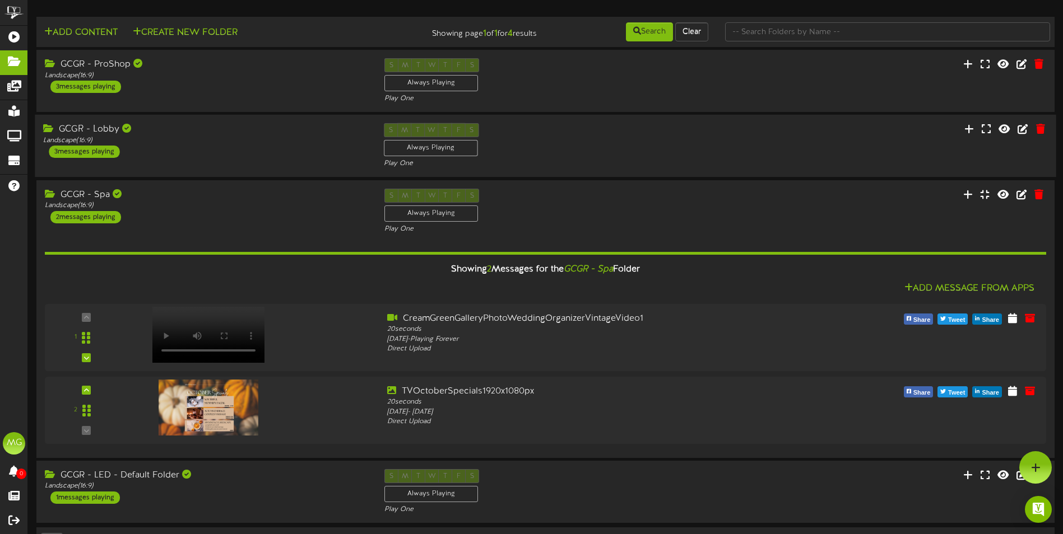
click at [231, 148] on div "GCGR - Lobby Landscape ( 16:9 ) 3 messages playing" at bounding box center [205, 140] width 340 height 35
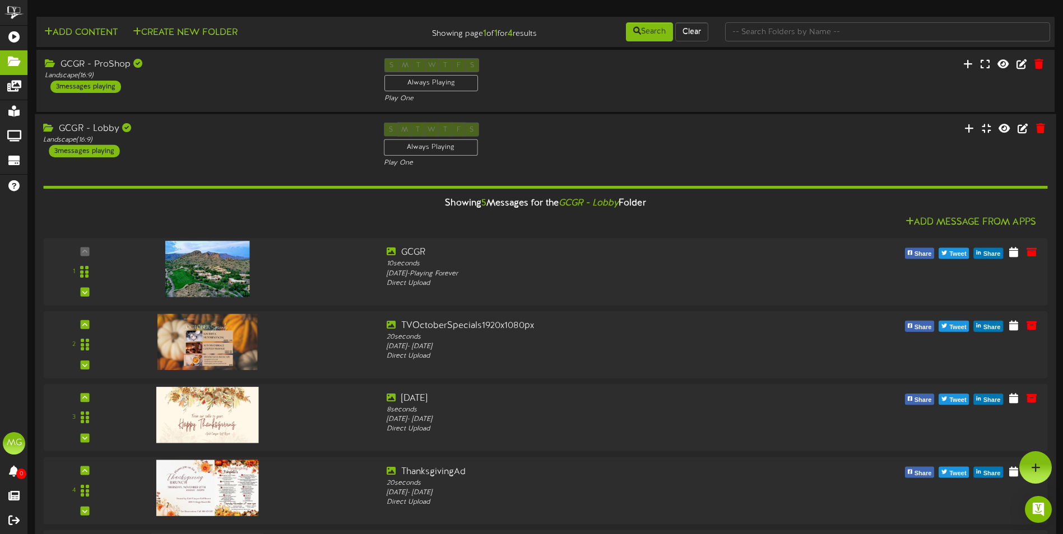
click at [301, 133] on div "GCGR - Lobby" at bounding box center [204, 129] width 323 height 13
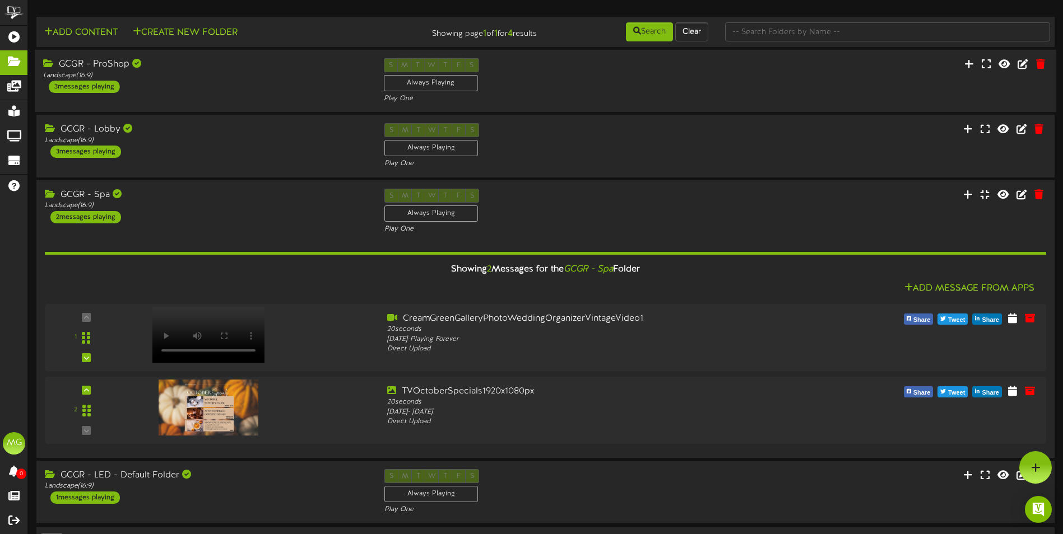
click at [253, 56] on div "GCGR - ProShop Landscape ( 16:9 ) 3 messages playing S M T W T F S Always Playi…" at bounding box center [545, 81] width 1021 height 63
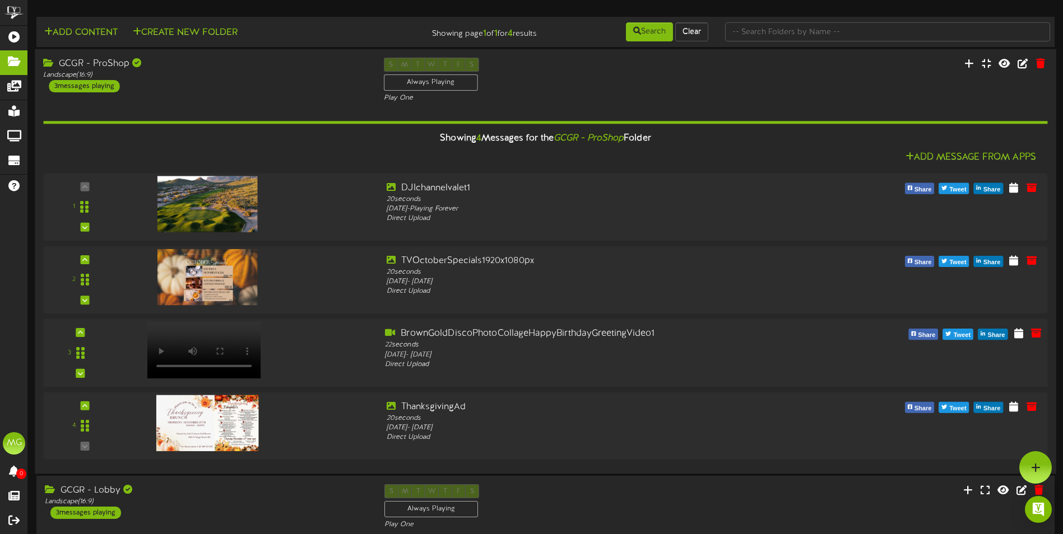
click at [285, 361] on div at bounding box center [250, 348] width 254 height 40
click at [780, 349] on div "22 seconds" at bounding box center [588, 346] width 406 height 10
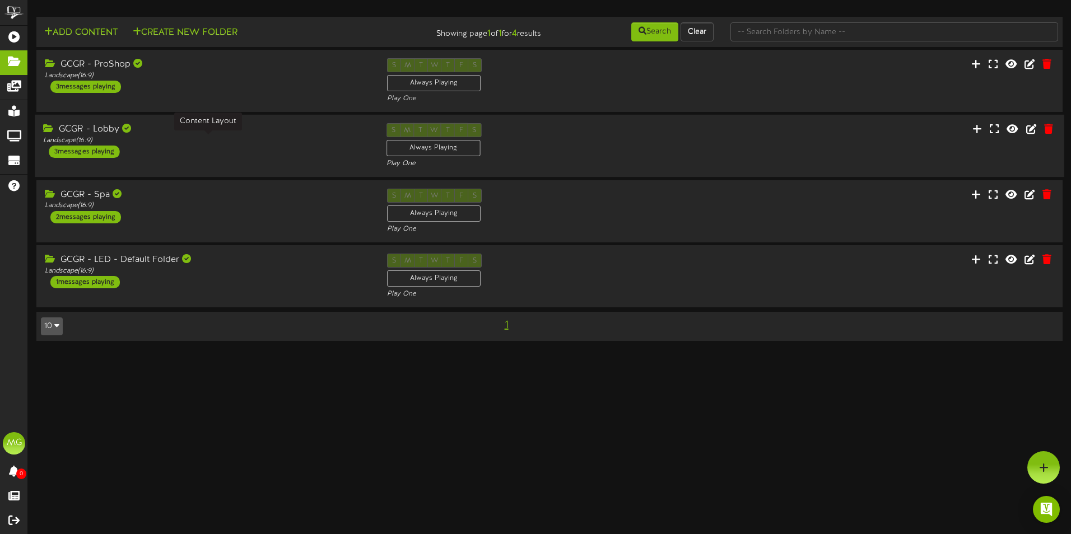
click at [180, 140] on div "Landscape ( 16:9 )" at bounding box center [206, 141] width 326 height 10
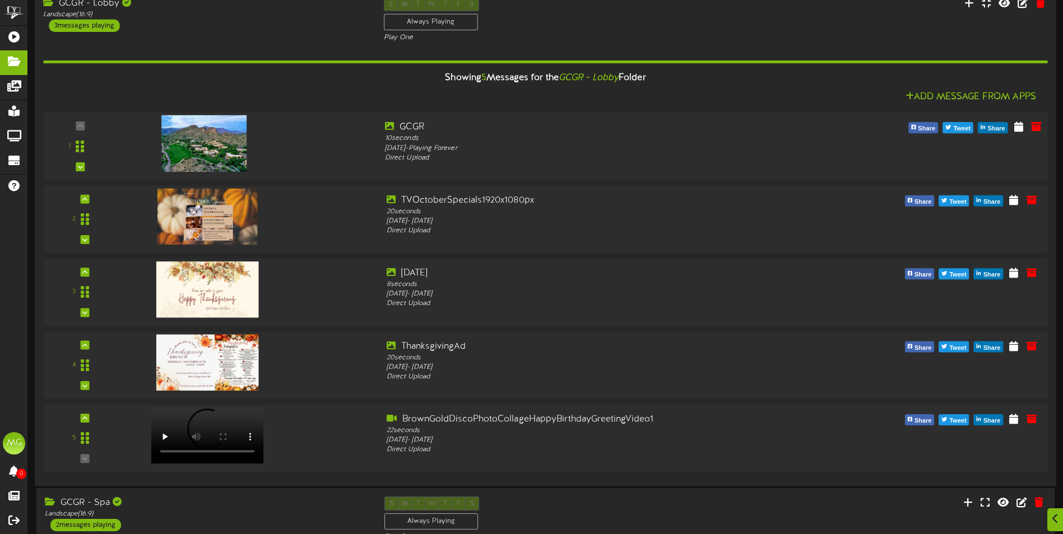
scroll to position [224, 0]
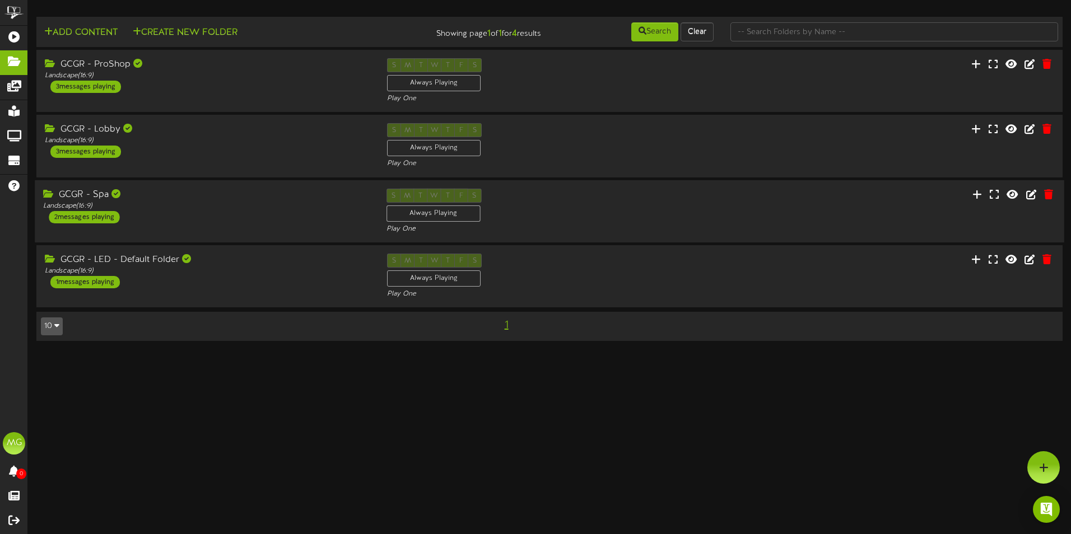
click at [216, 227] on div "GCGR - Spa Landscape ( 16:9 ) 2 messages playing S M T W T F S Always Playing P…" at bounding box center [549, 211] width 1029 height 46
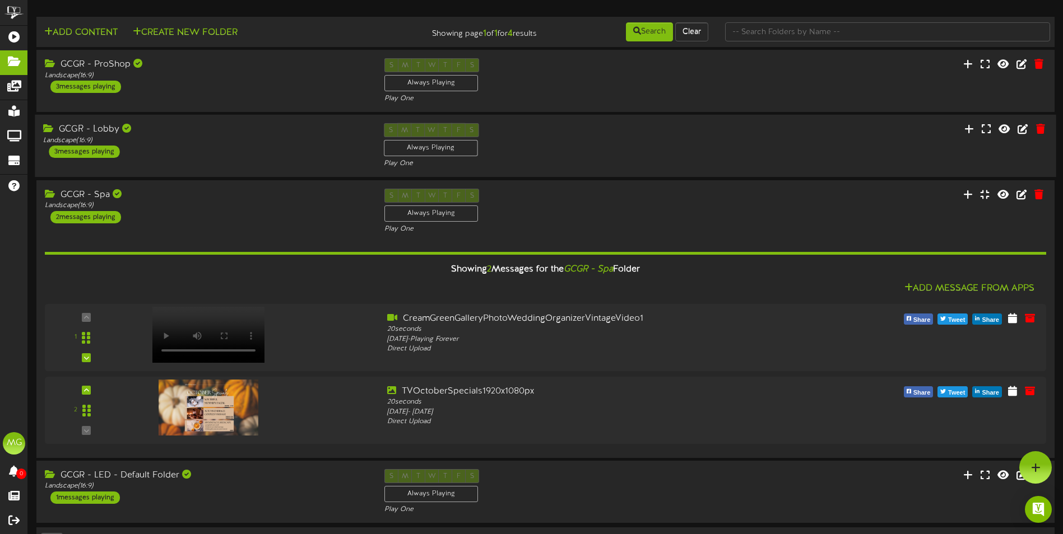
click at [210, 122] on div "GCGR - Lobby Landscape ( 16:9 ) 3 messages playing S M T W T F S Always Playing…" at bounding box center [545, 146] width 1021 height 63
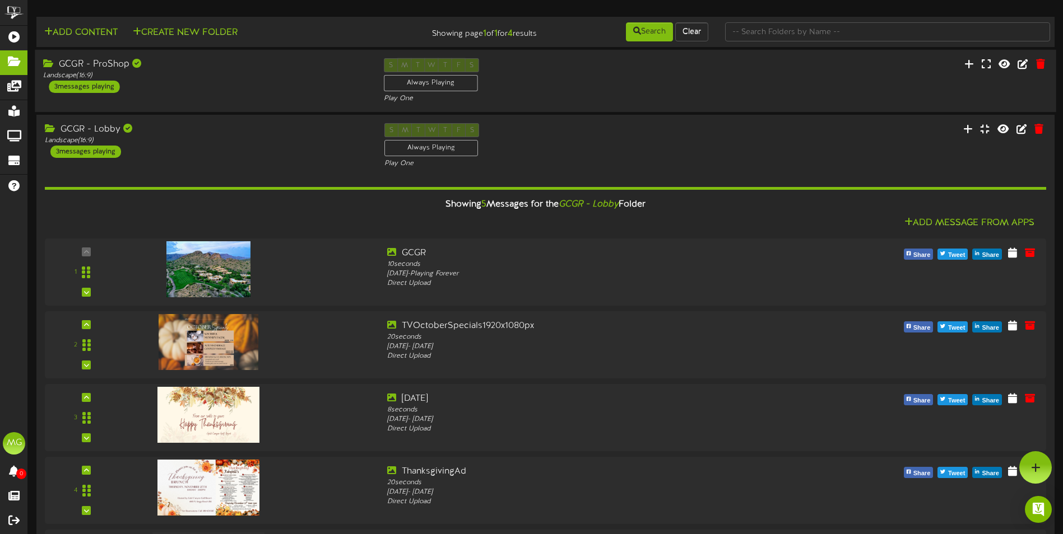
click at [216, 82] on div "GCGR - ProShop Landscape ( 16:9 ) 3 messages playing" at bounding box center [205, 75] width 340 height 35
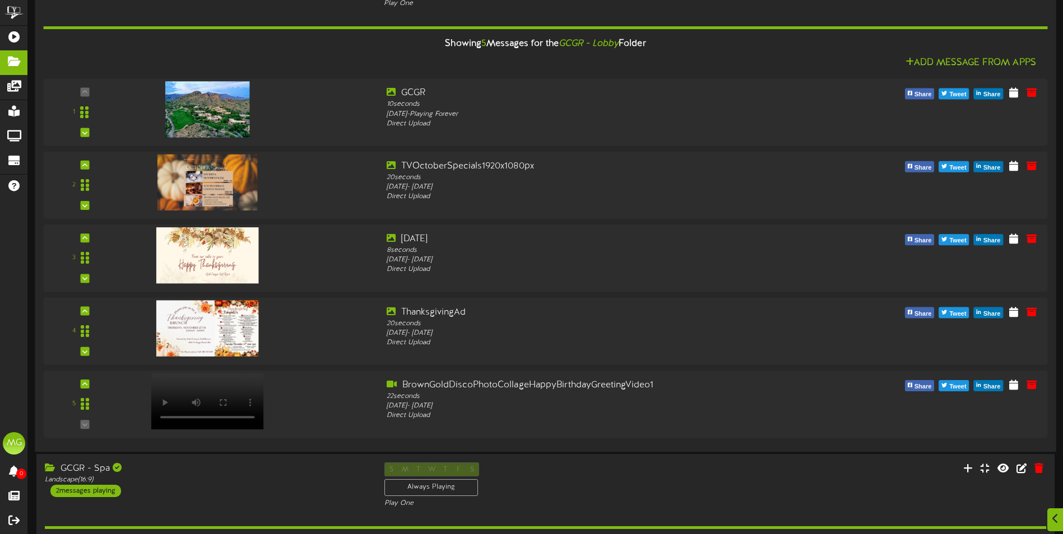
scroll to position [520, 0]
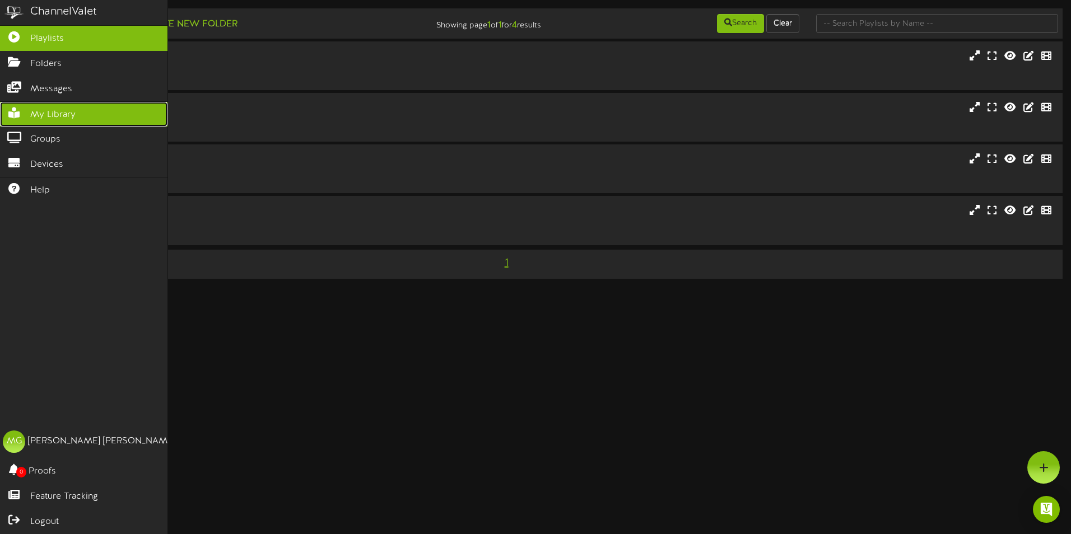
click at [47, 109] on span "My Library" at bounding box center [52, 115] width 45 height 13
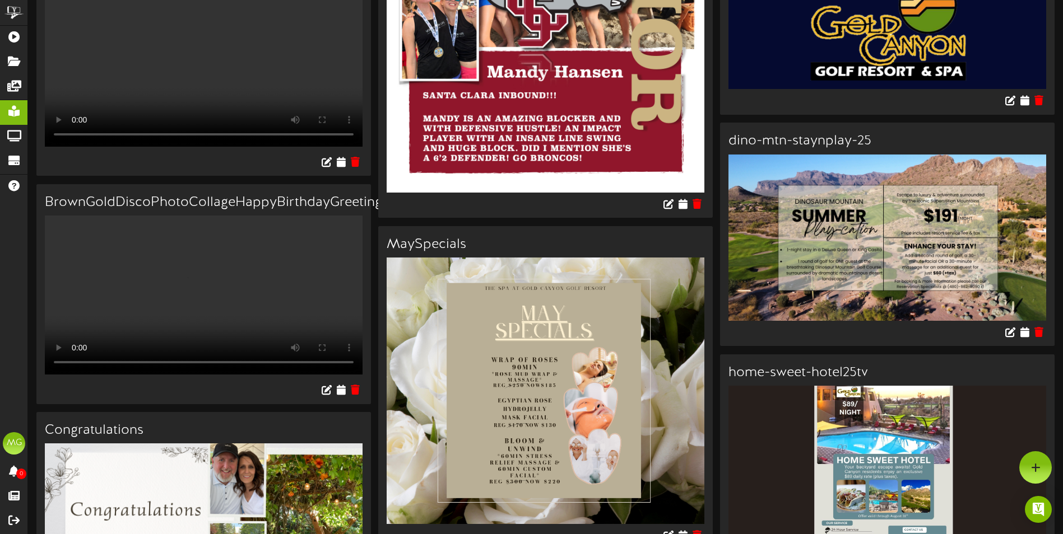
scroll to position [2129, 0]
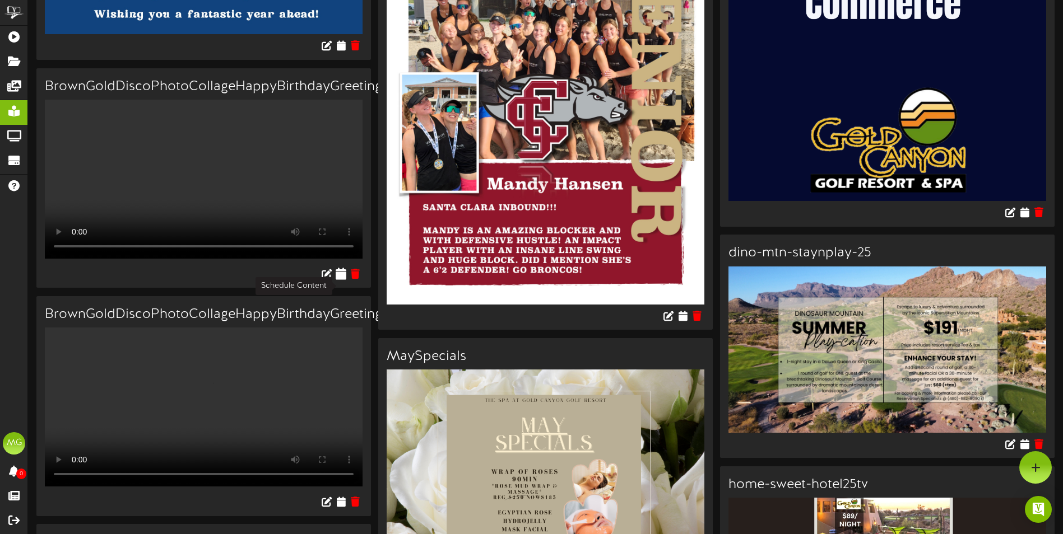
click at [337, 280] on icon at bounding box center [341, 273] width 11 height 12
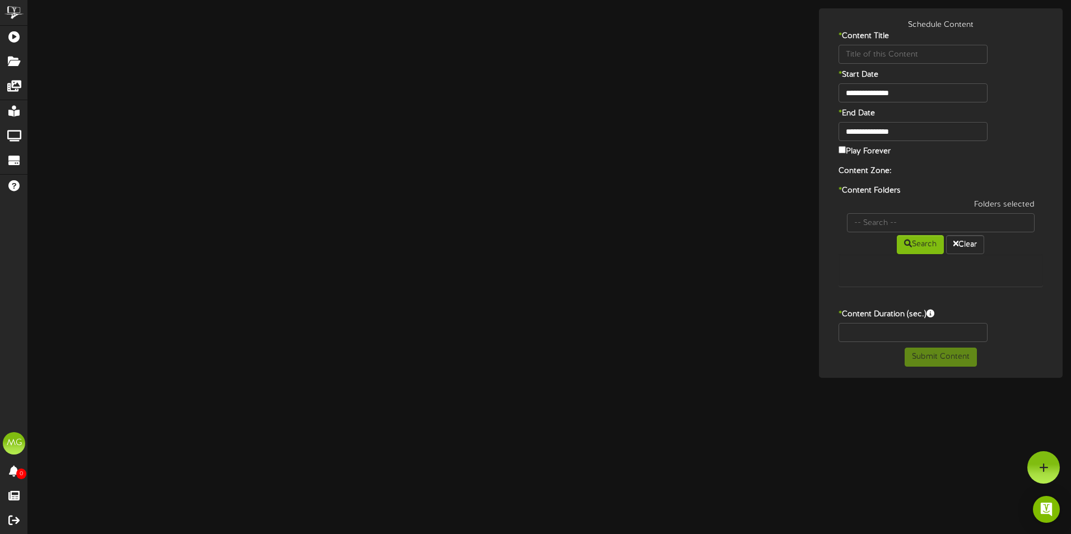
type input "BrownGoldDiscoPhotoCollageHappyBirthdayGreetingVideo1"
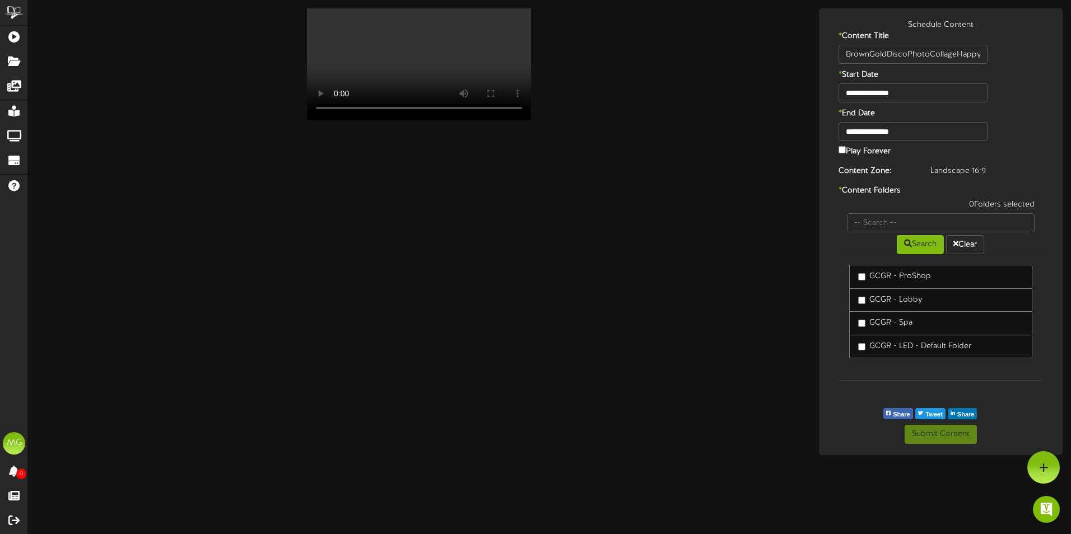
click at [900, 273] on label "GCGR - ProShop" at bounding box center [894, 276] width 73 height 11
click at [895, 304] on label "GCGR - Lobby" at bounding box center [890, 300] width 64 height 11
click at [928, 444] on button "Submit Content" at bounding box center [941, 434] width 72 height 19
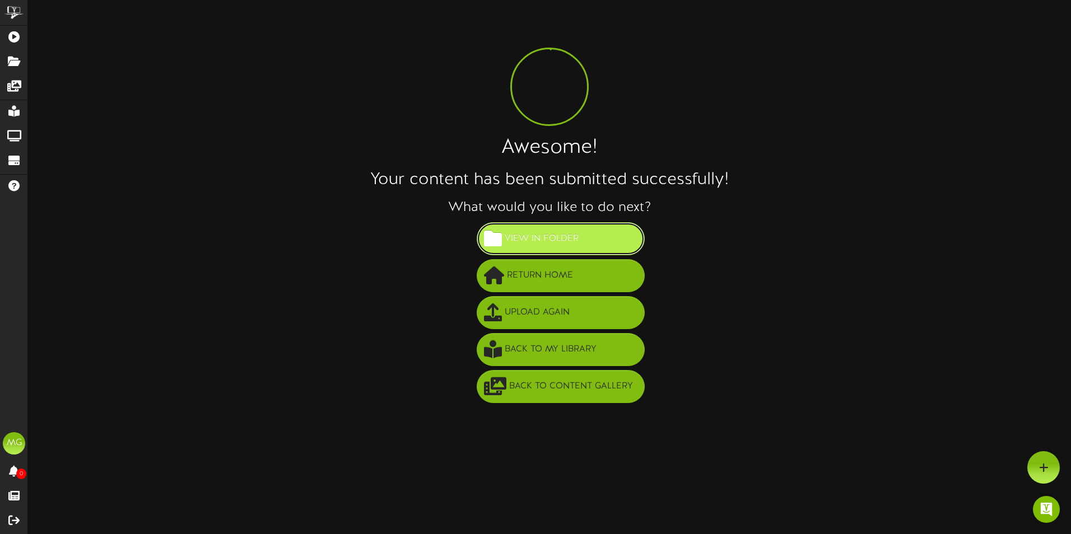
click at [540, 235] on span "View in Folder" at bounding box center [542, 239] width 80 height 18
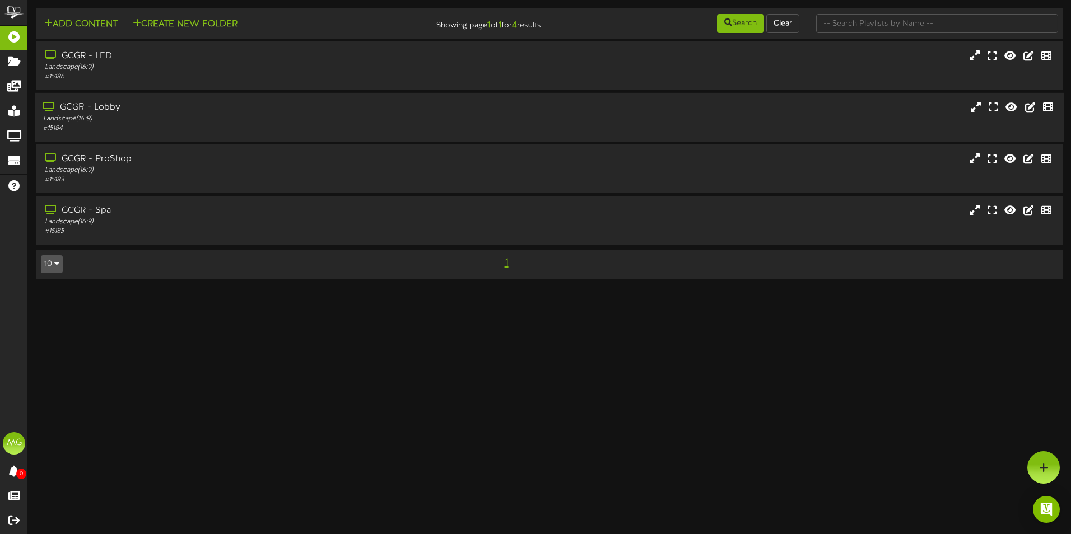
click at [112, 120] on div "Landscape ( 16:9 )" at bounding box center [249, 119] width 412 height 10
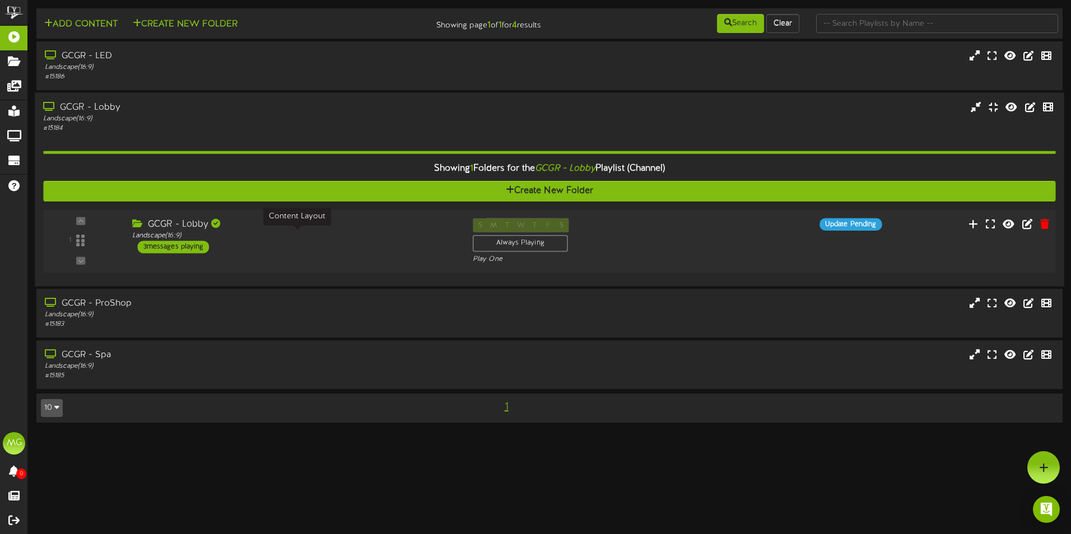
click at [240, 233] on div "Landscape ( 16:9 )" at bounding box center [294, 236] width 324 height 10
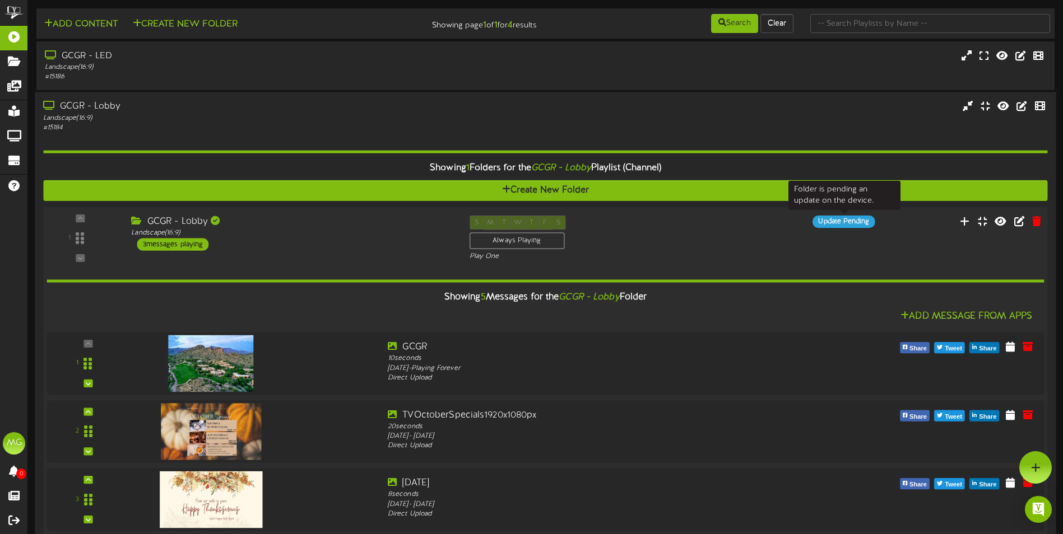
click at [842, 225] on div "Update Pending" at bounding box center [843, 222] width 62 height 12
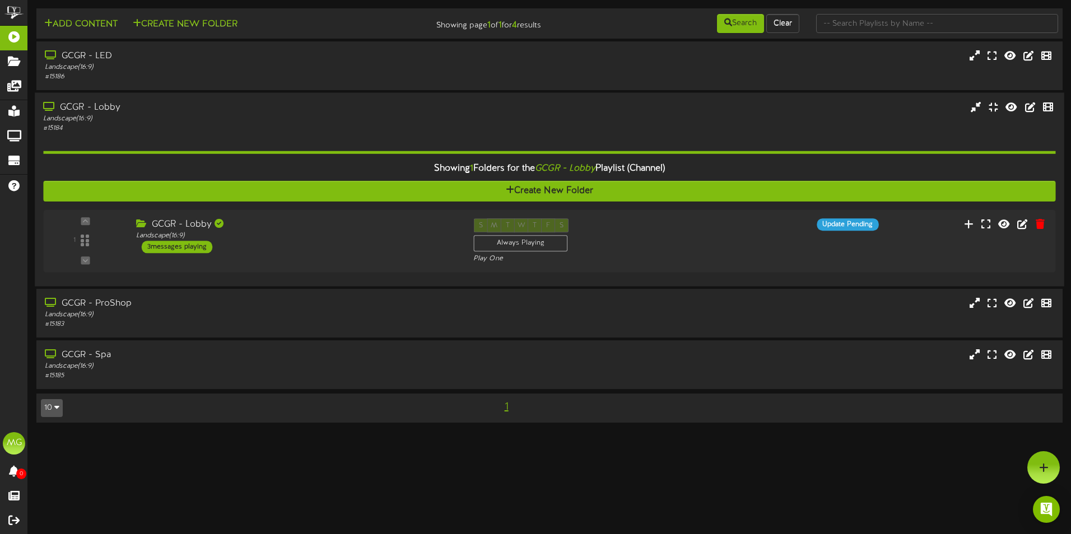
click at [390, 283] on div "GCGR - Lobby Landscape ( 16:9 ) # 15184" at bounding box center [549, 190] width 1029 height 194
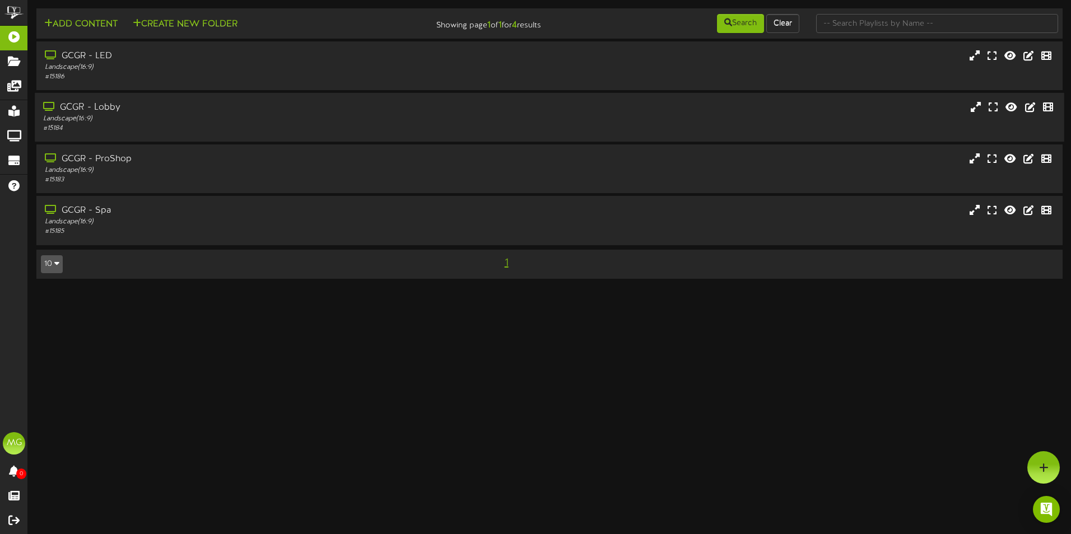
click at [195, 119] on div "Landscape ( 16:9 )" at bounding box center [249, 119] width 412 height 10
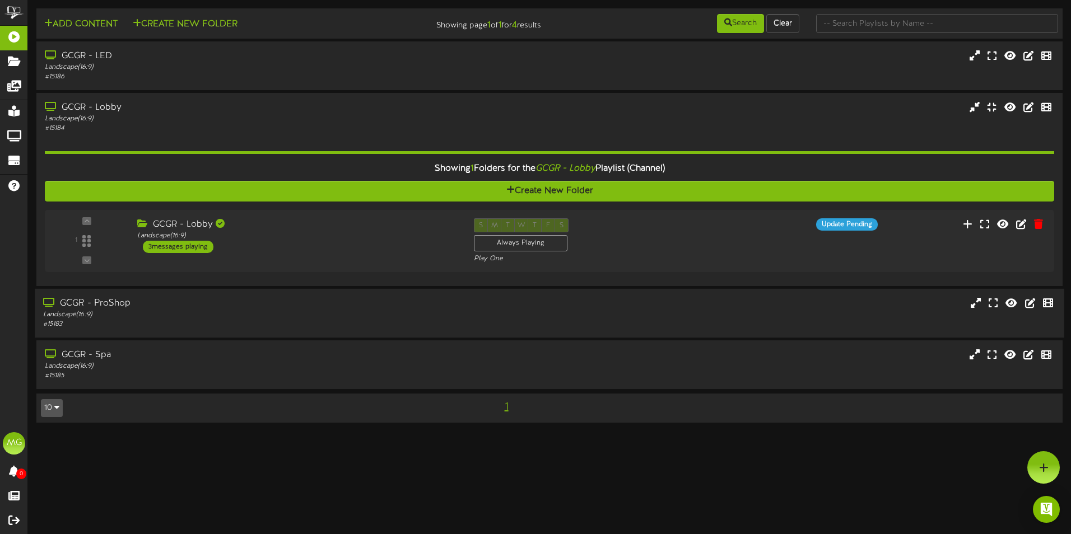
click at [151, 310] on div "Landscape ( 16:9 )" at bounding box center [249, 315] width 412 height 10
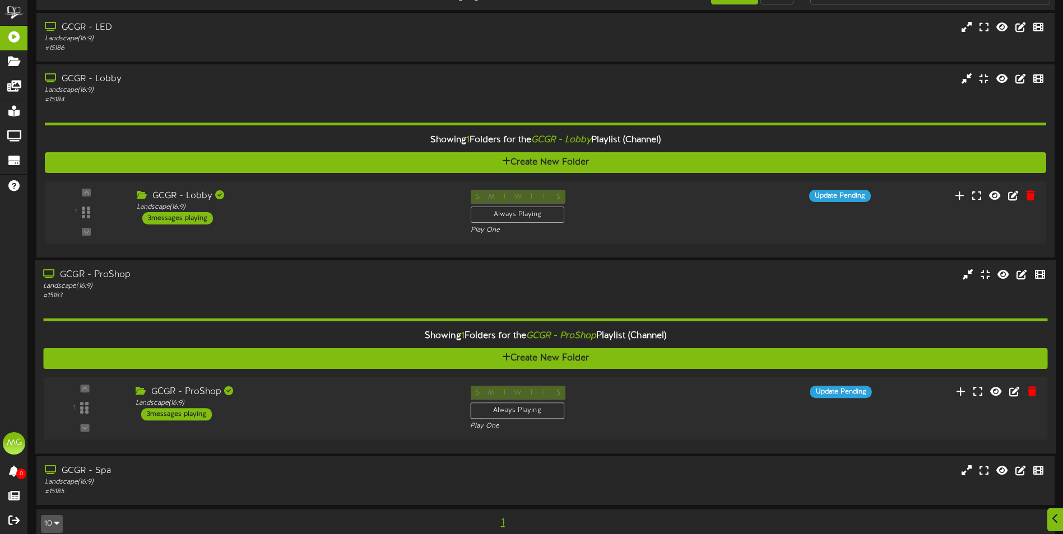
scroll to position [44, 0]
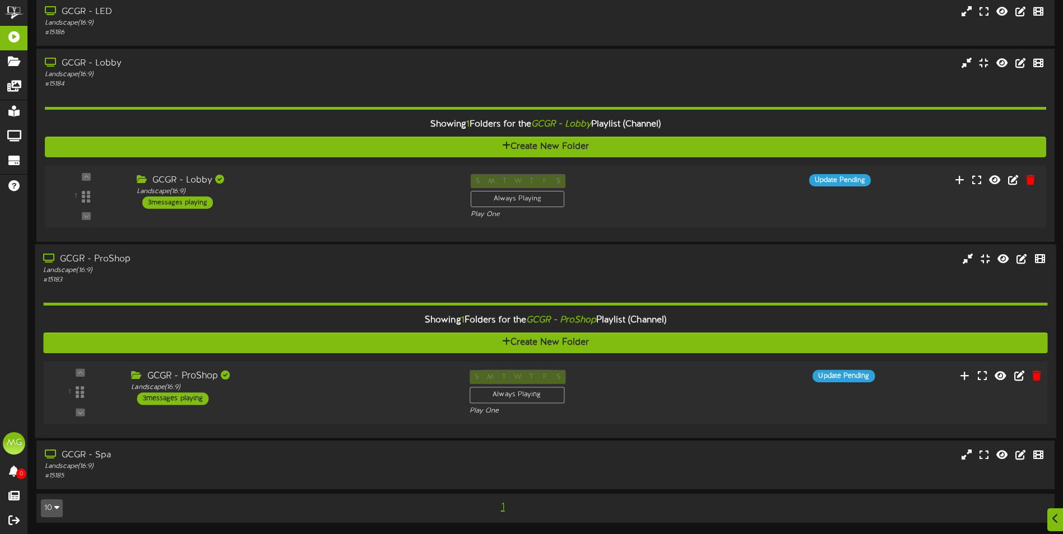
click at [303, 400] on div "GCGR - ProShop Landscape ( 16:9 ) 3 messages playing" at bounding box center [292, 387] width 338 height 35
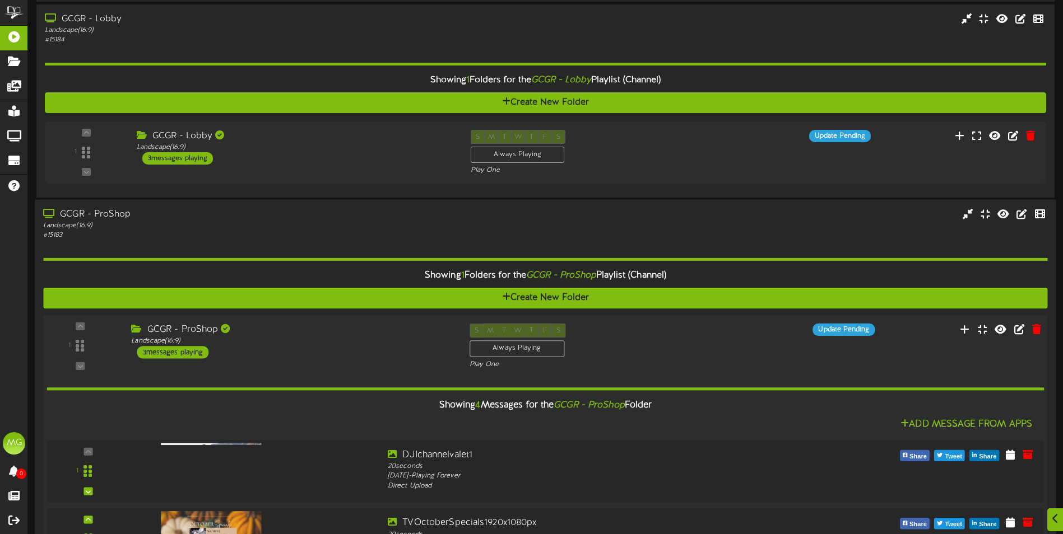
scroll to position [324, 0]
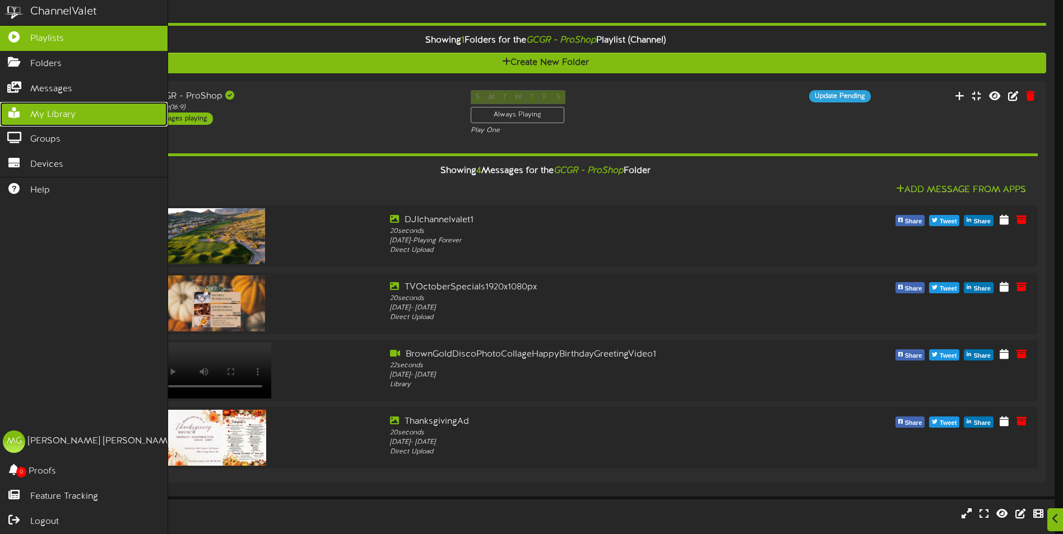
click at [34, 119] on span "My Library" at bounding box center [52, 115] width 45 height 13
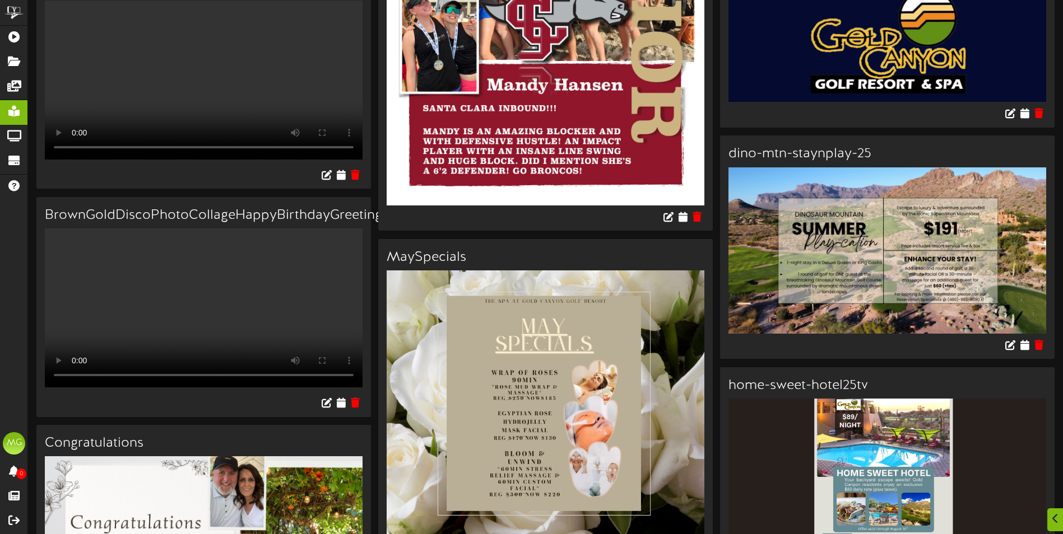
scroll to position [2241, 0]
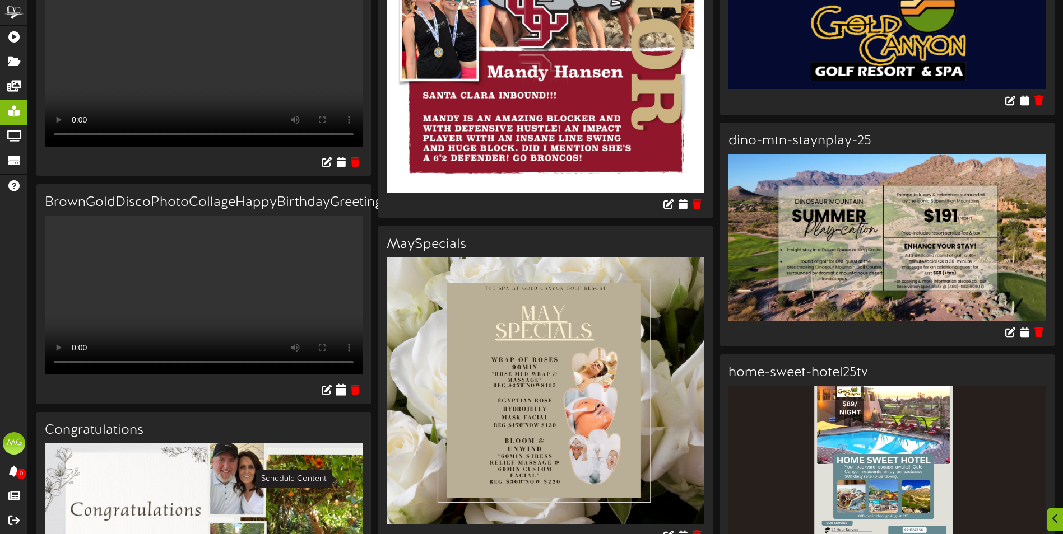
click at [345, 396] on icon at bounding box center [341, 390] width 11 height 12
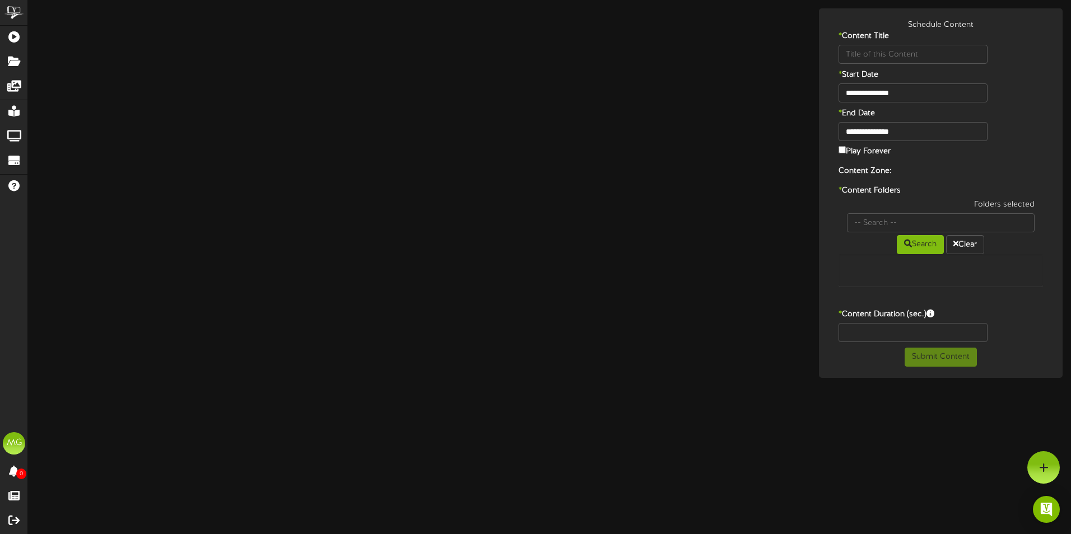
type input "BrownGoldDiscoPhotoCollageHappyBirthdayGreetingVideo1620x1080px1024x768px"
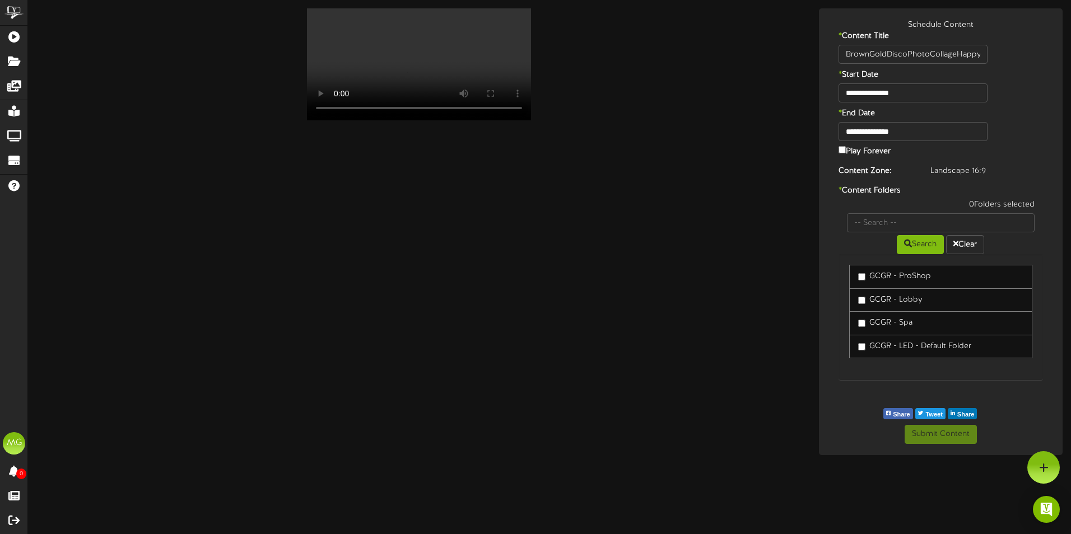
click at [866, 279] on label "GCGR - ProShop" at bounding box center [894, 276] width 73 height 11
click at [866, 308] on link "GCGR - Lobby" at bounding box center [941, 301] width 184 height 24
click at [867, 300] on label "GCGR - Lobby" at bounding box center [890, 300] width 64 height 11
click at [954, 438] on button "Submit Content" at bounding box center [941, 434] width 72 height 19
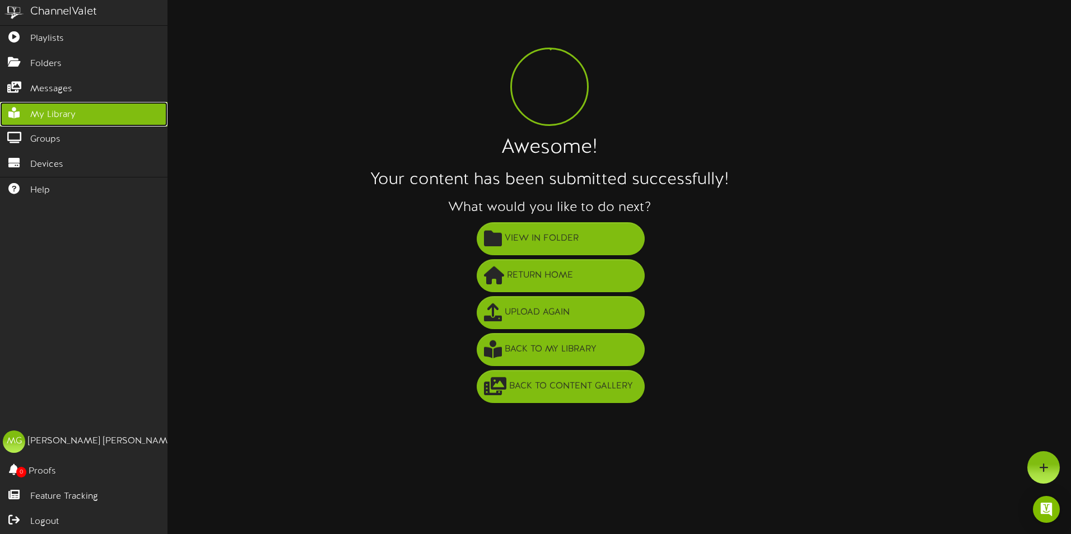
click at [59, 102] on link "My Library" at bounding box center [84, 114] width 168 height 25
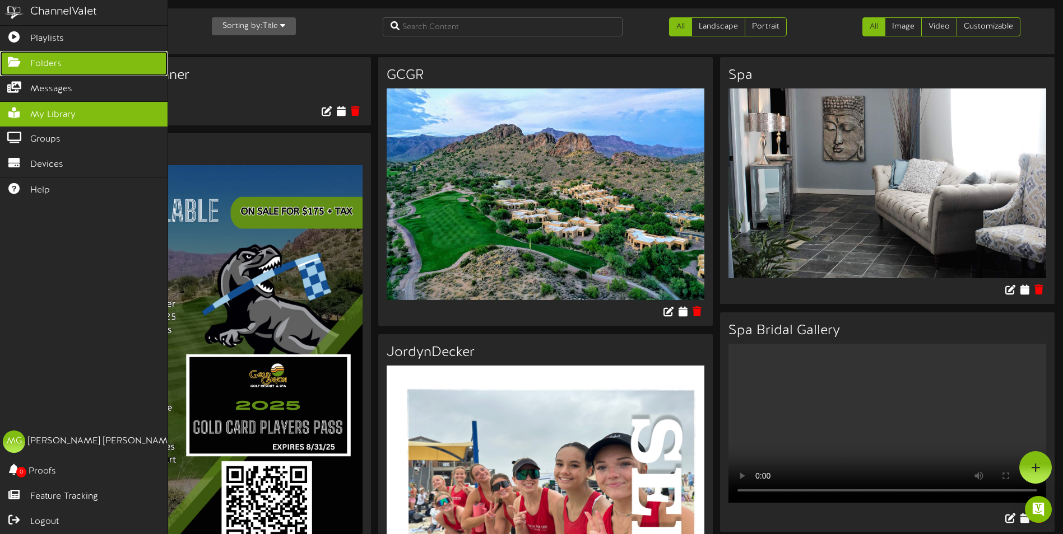
click at [20, 69] on link "Folders" at bounding box center [84, 63] width 168 height 25
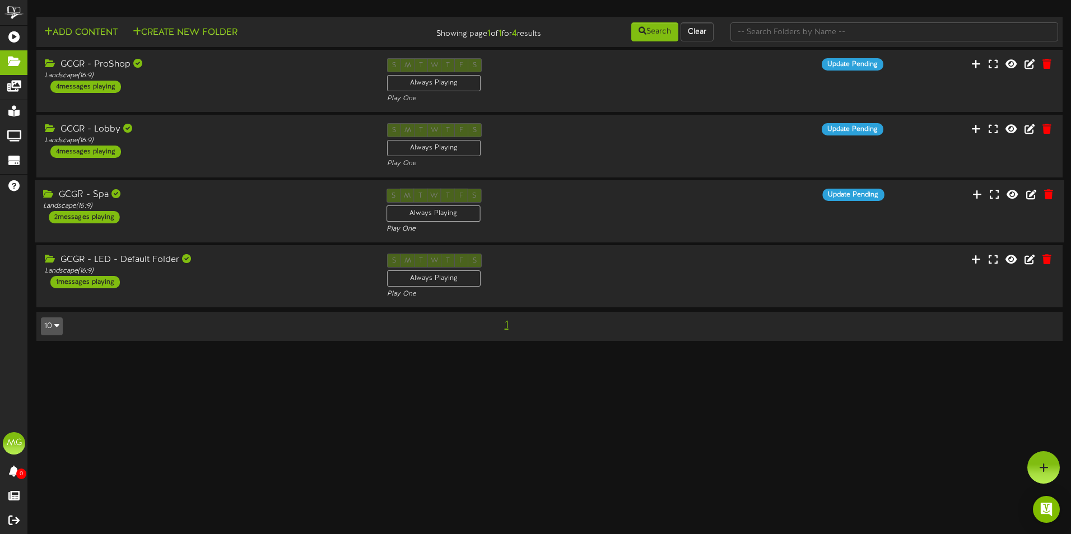
click at [217, 226] on div "GCGR - Spa Landscape ( 16:9 ) 2 messages playing S M T W T F S Always Playing P…" at bounding box center [549, 211] width 1029 height 46
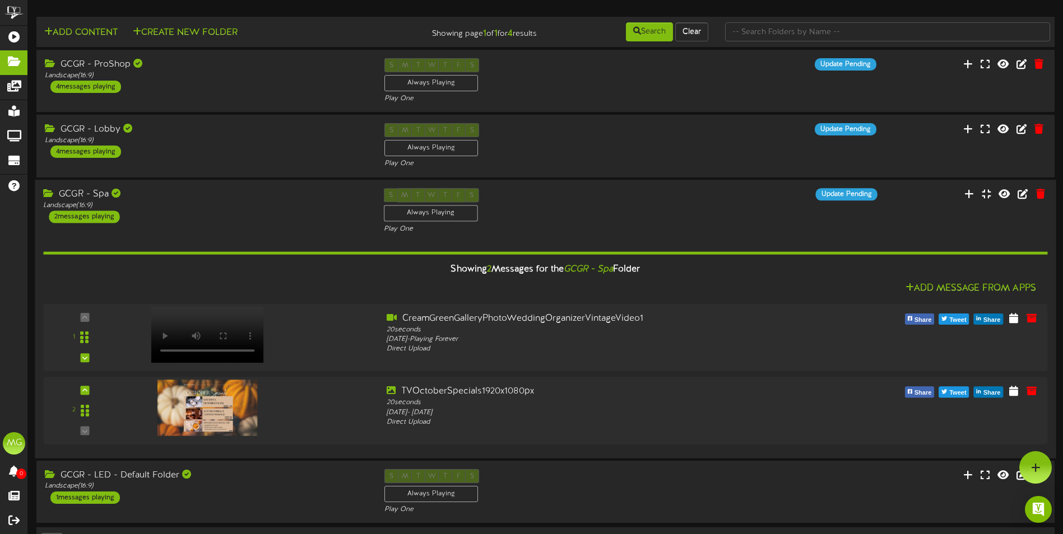
click at [142, 198] on div "GCGR - Spa" at bounding box center [204, 194] width 323 height 13
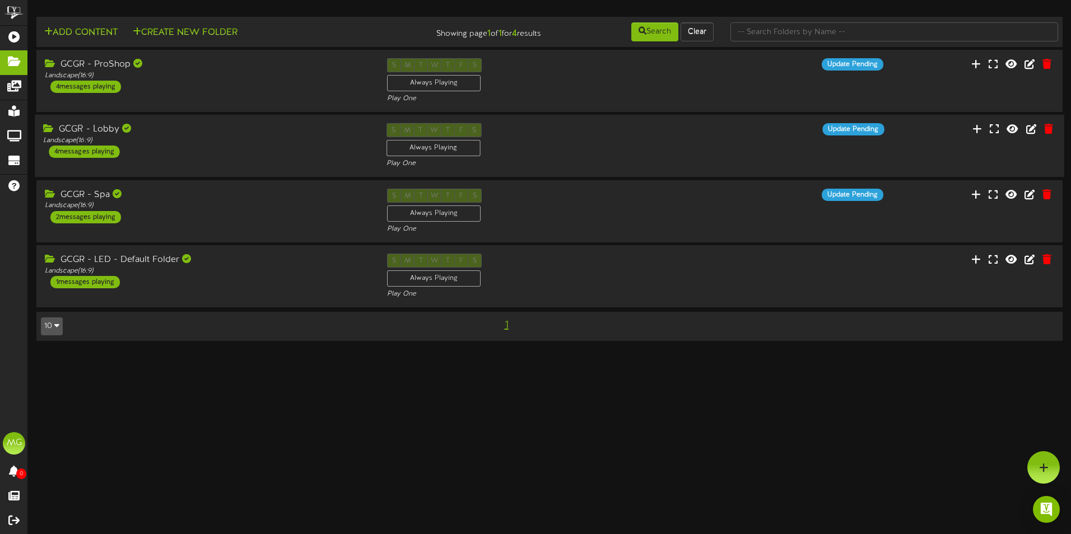
click at [159, 147] on div "GCGR - Lobby Landscape ( 16:9 ) 4 messages playing" at bounding box center [206, 140] width 343 height 35
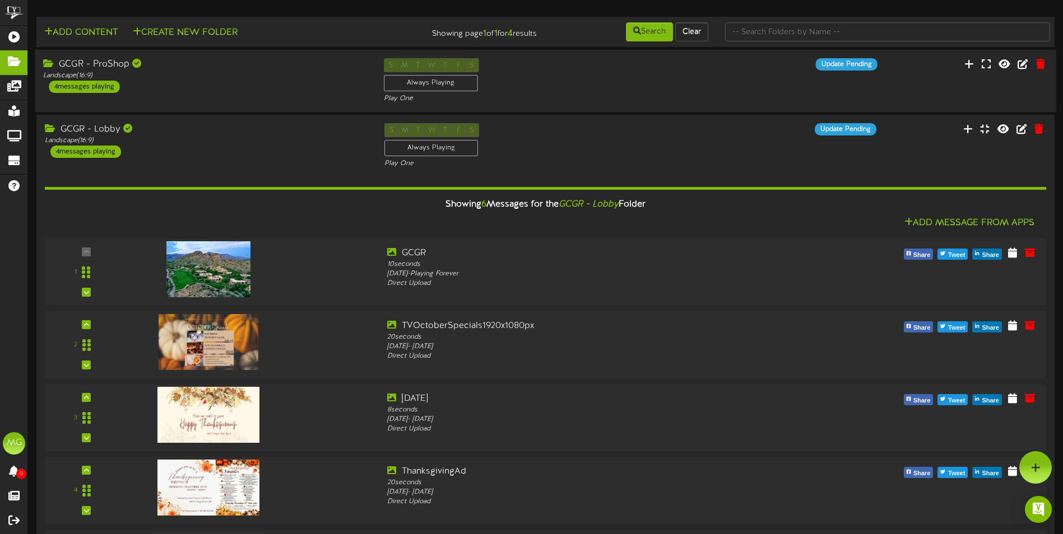
click at [296, 93] on div "GCGR - ProShop Landscape ( 16:9 ) 4 messages playing" at bounding box center [205, 75] width 340 height 35
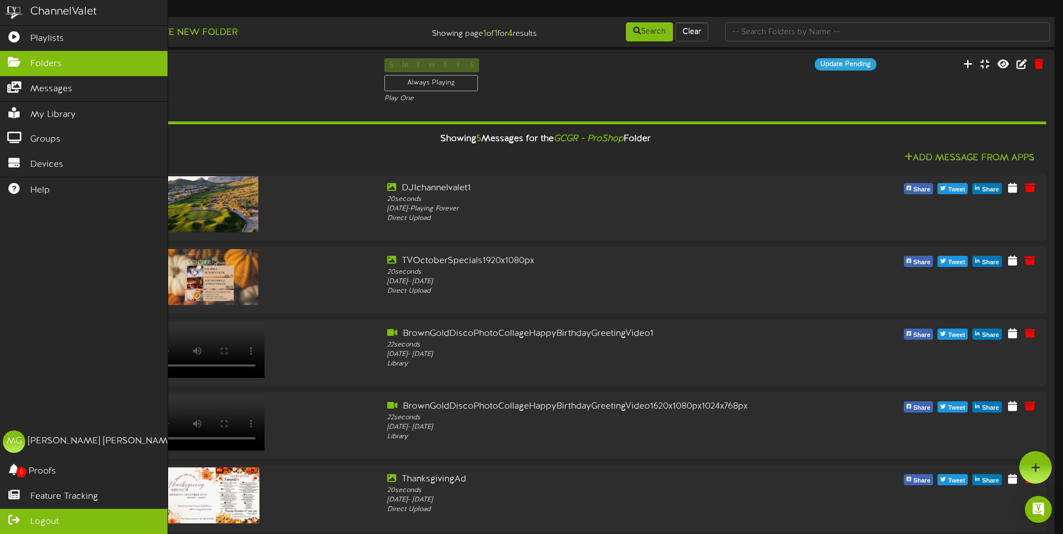
click at [49, 521] on span "Logout" at bounding box center [44, 522] width 29 height 13
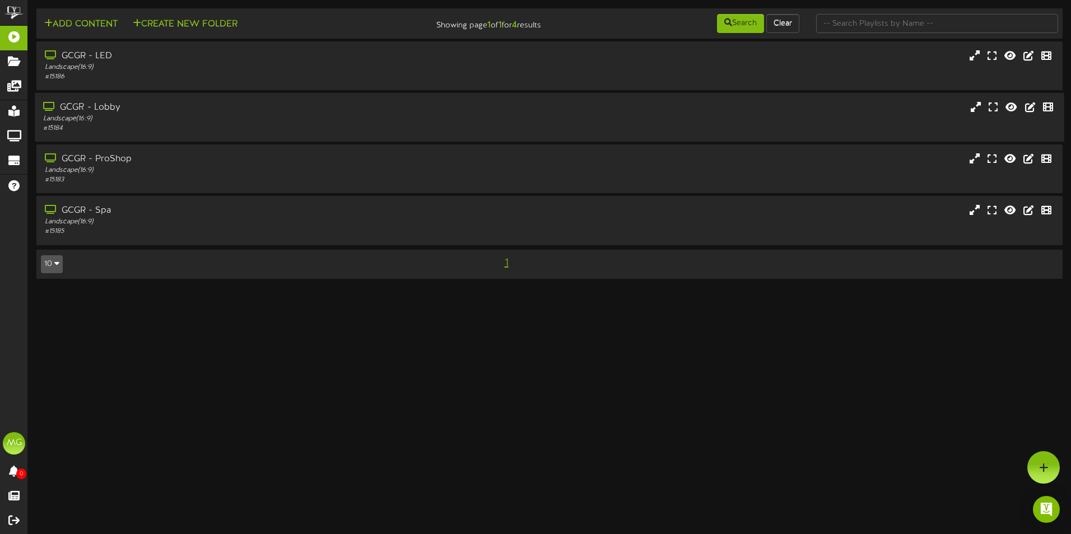
click at [183, 104] on div "GCGR - Lobby" at bounding box center [249, 107] width 412 height 13
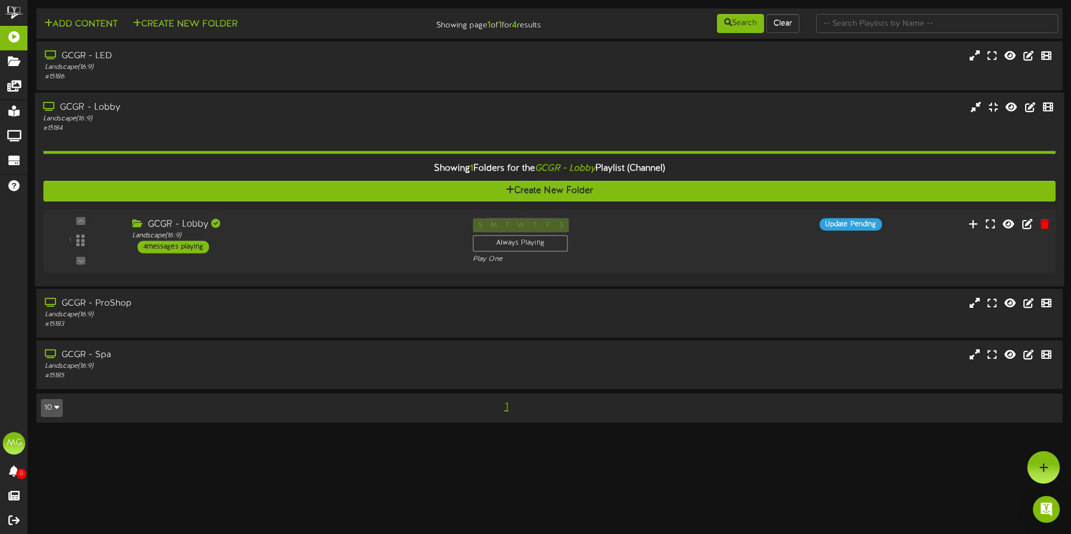
click at [257, 269] on div "1 GCGR - Lobby" at bounding box center [549, 241] width 1022 height 63
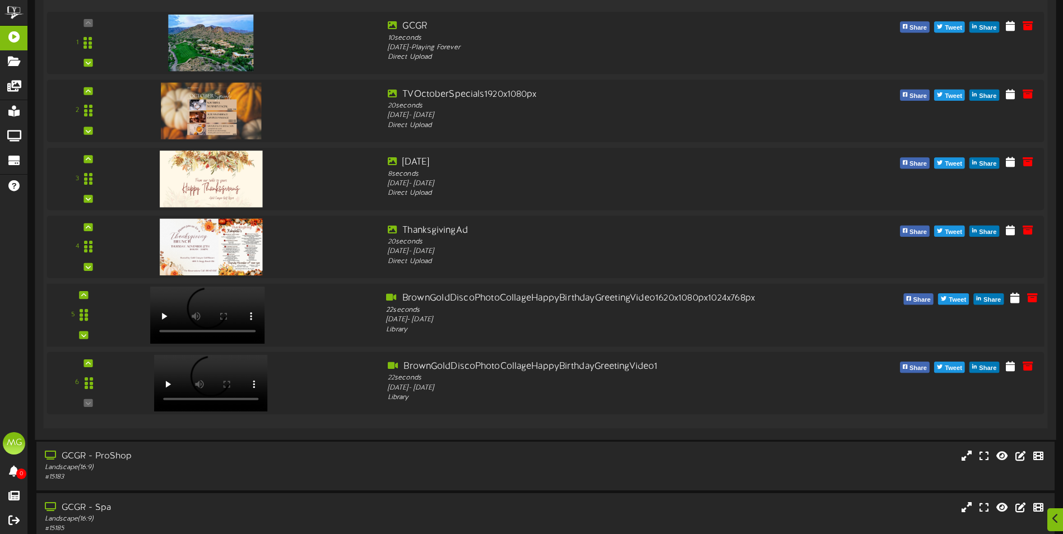
scroll to position [373, 0]
